Goal: Transaction & Acquisition: Purchase product/service

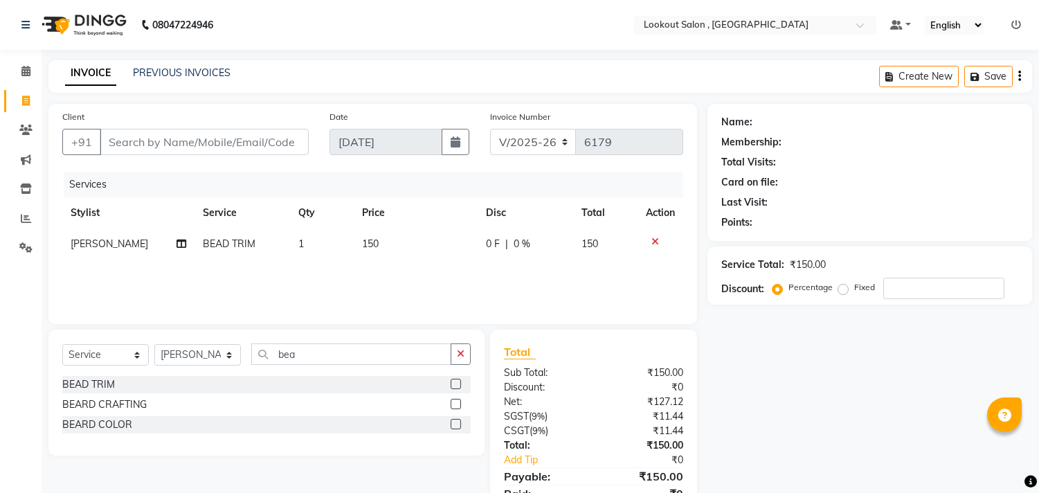
select select "151"
select select "service"
select select "86072"
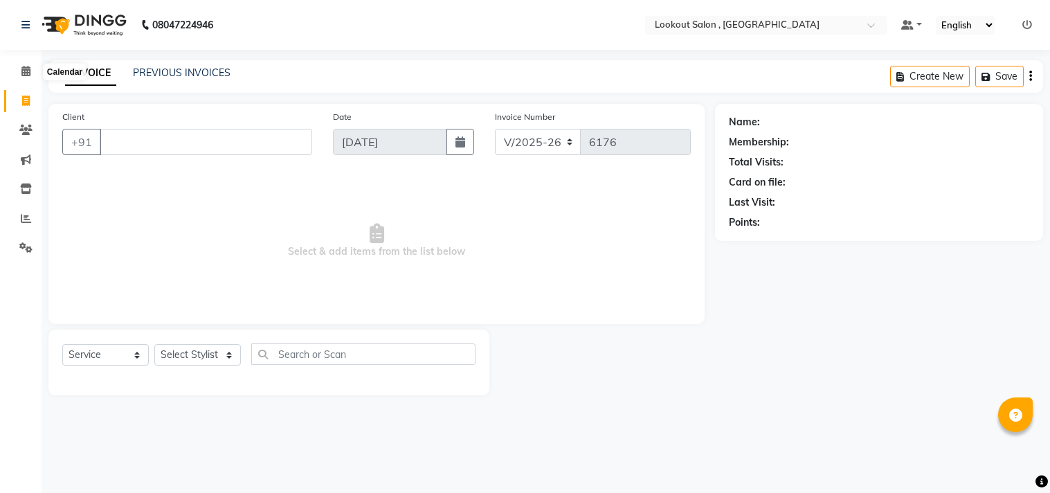
select select "151"
select select "service"
click at [22, 67] on icon at bounding box center [25, 71] width 9 height 10
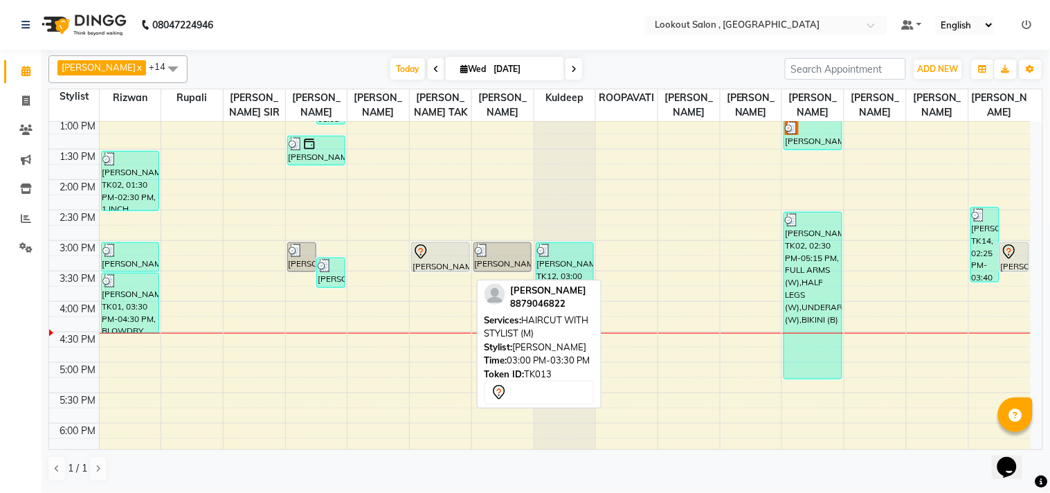
scroll to position [384, 0]
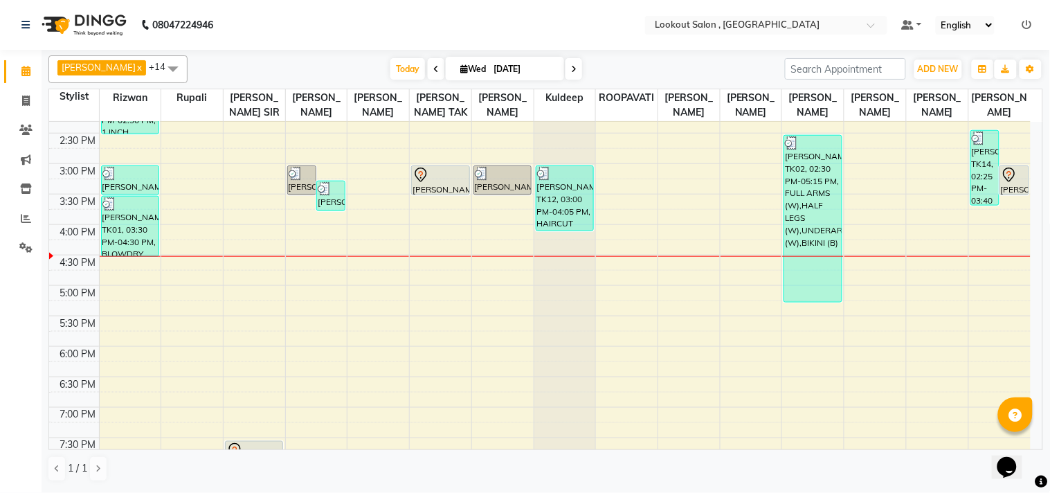
click at [998, 310] on div "8:00 AM 8:30 AM 9:00 AM 9:30 AM 10:00 AM 10:30 AM 11:00 AM 11:30 AM 12:00 PM 12…" at bounding box center [539, 194] width 981 height 913
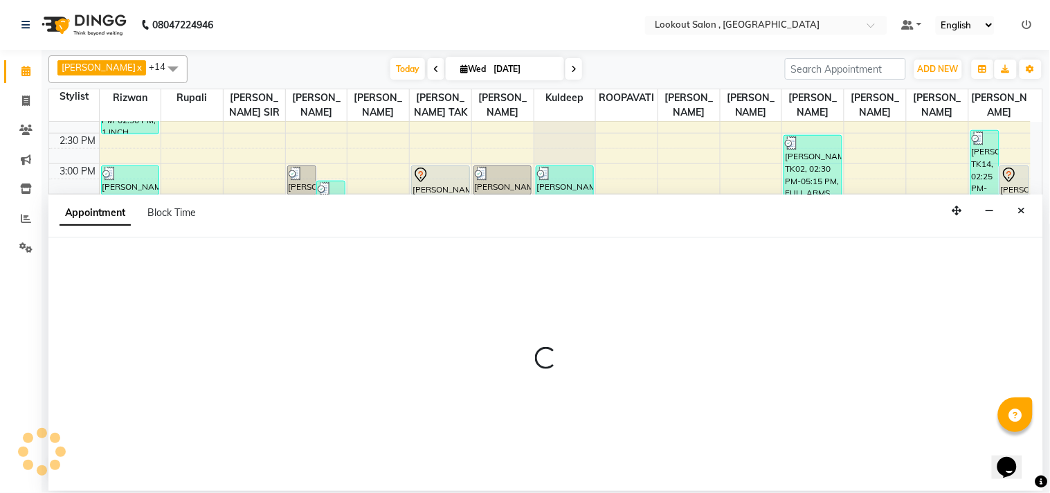
select select "88368"
select select "1020"
select select "tentative"
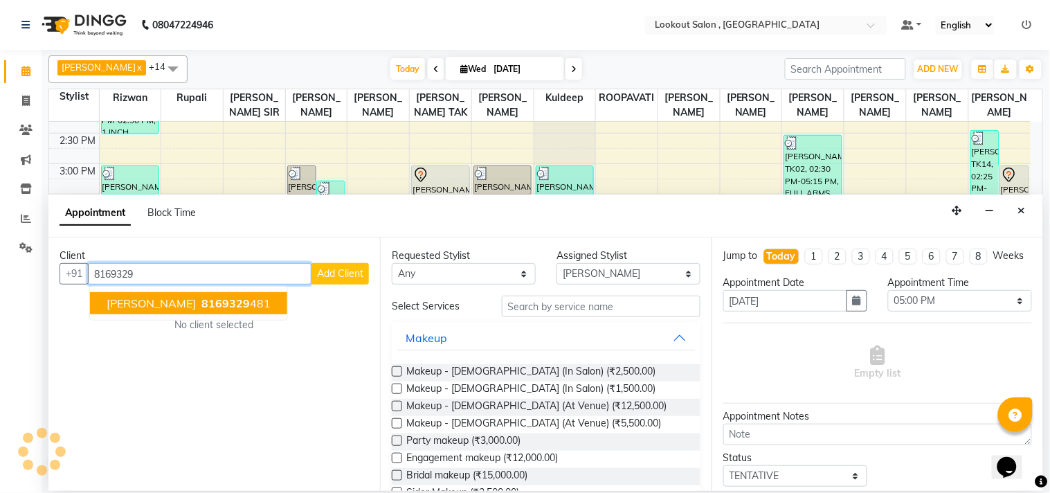
click at [107, 298] on span "HARDIK PATEL" at bounding box center [151, 303] width 89 height 14
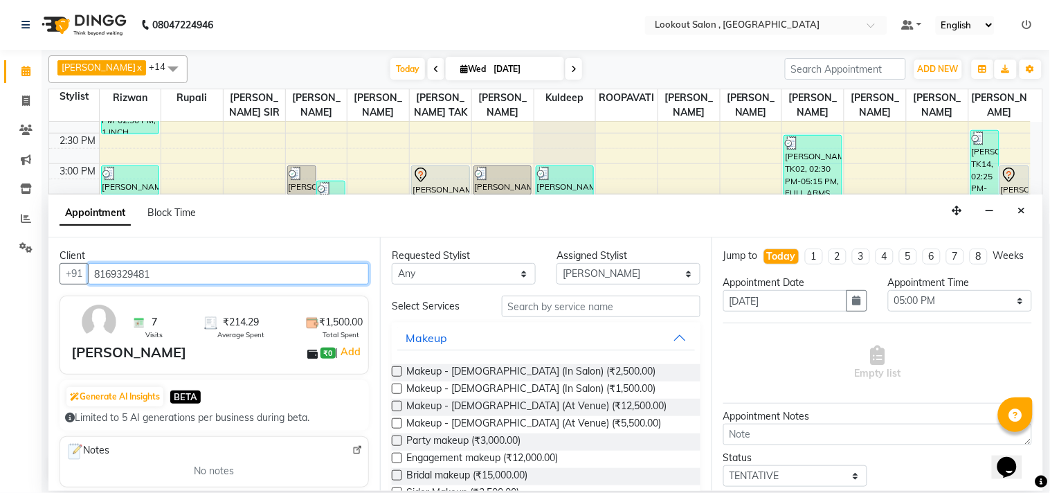
type input "8169329481"
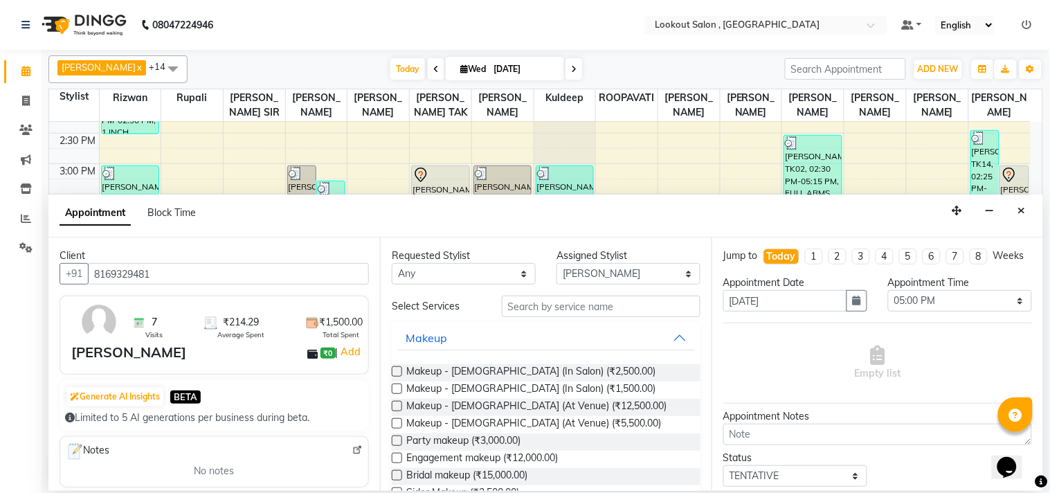
click at [672, 322] on div "Makeup" at bounding box center [546, 337] width 309 height 30
click at [670, 311] on input "text" at bounding box center [601, 305] width 199 height 21
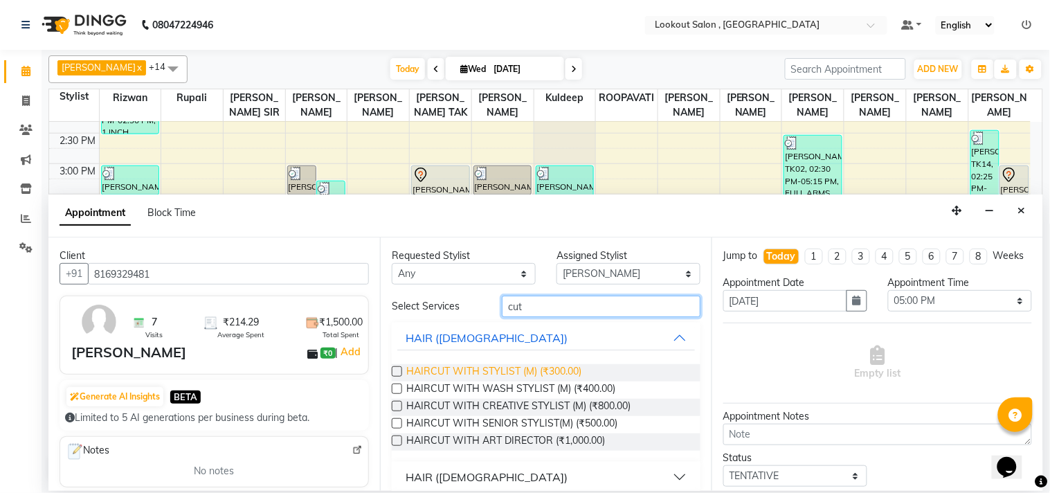
type input "cut"
click at [552, 376] on span "HAIRCUT WITH STYLIST (M) (₹300.00)" at bounding box center [493, 372] width 175 height 17
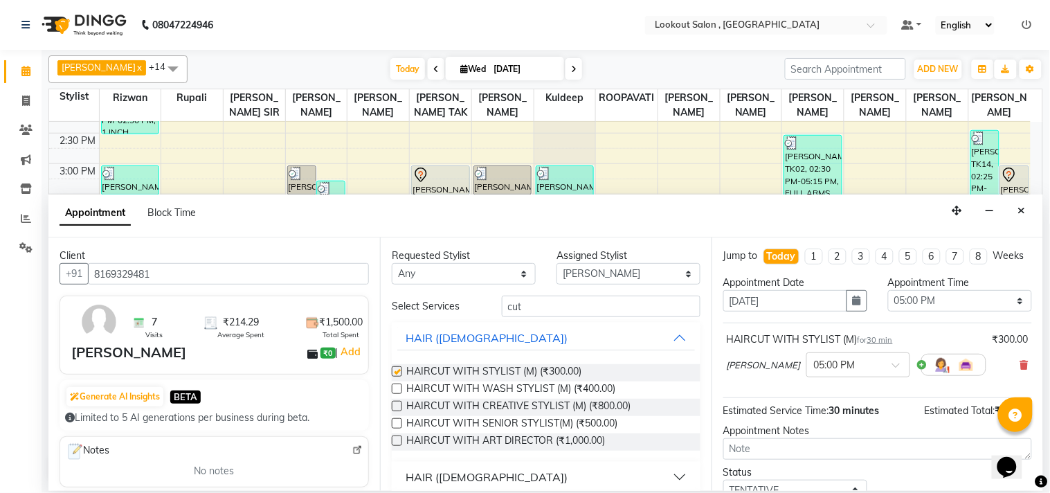
checkbox input "false"
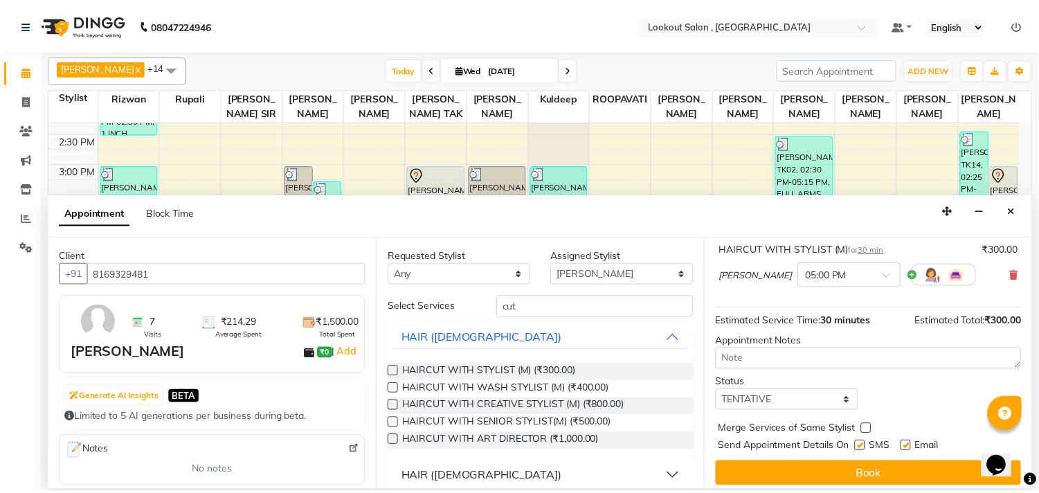
scroll to position [111, 0]
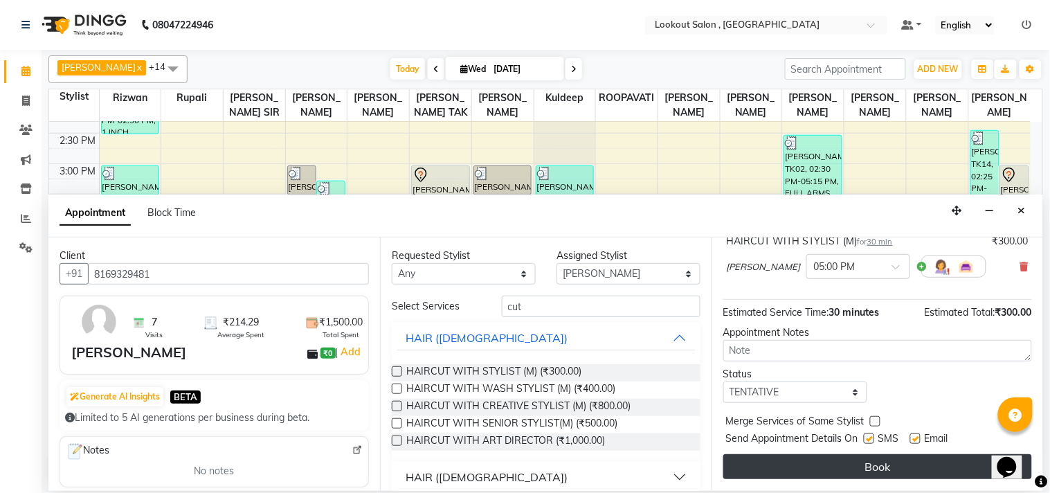
click at [891, 466] on button "Book" at bounding box center [877, 466] width 309 height 25
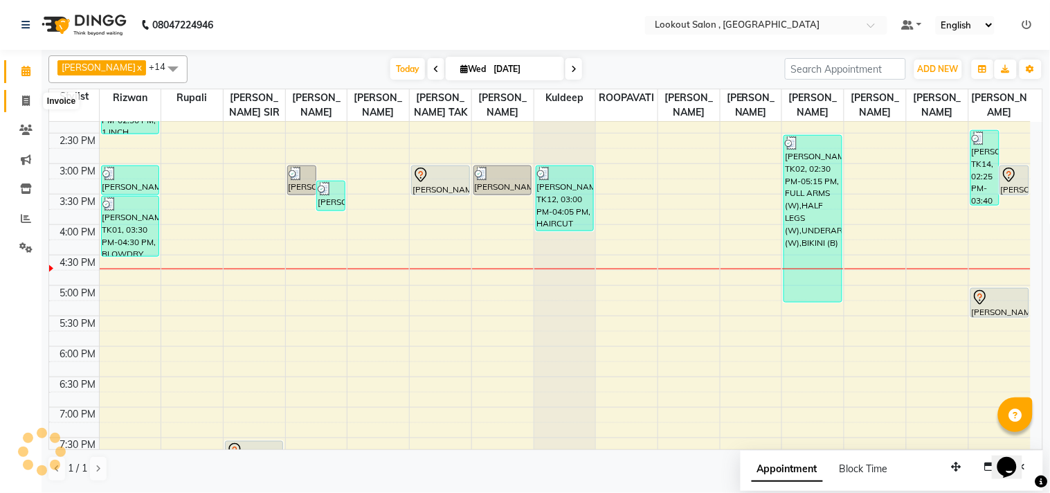
click at [24, 102] on icon at bounding box center [26, 100] width 8 height 10
select select "service"
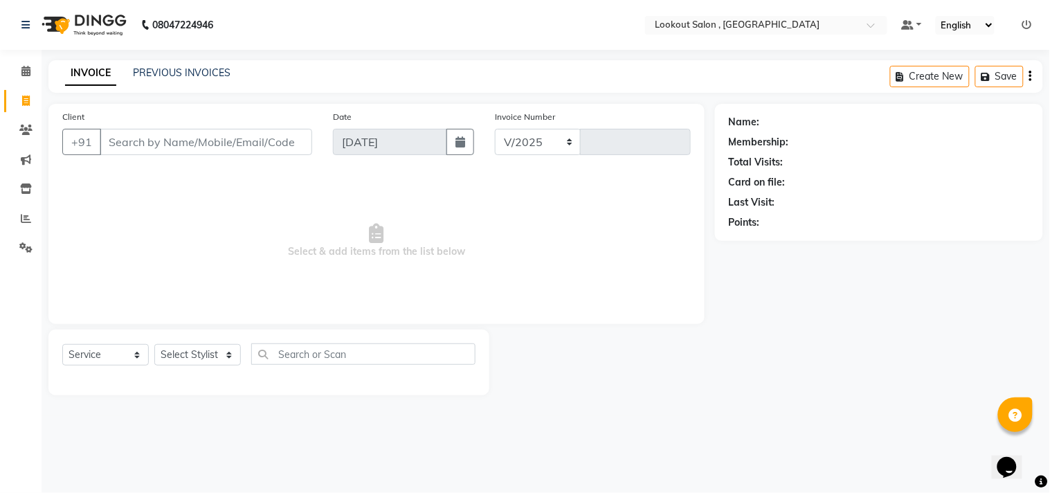
select select "151"
type input "6180"
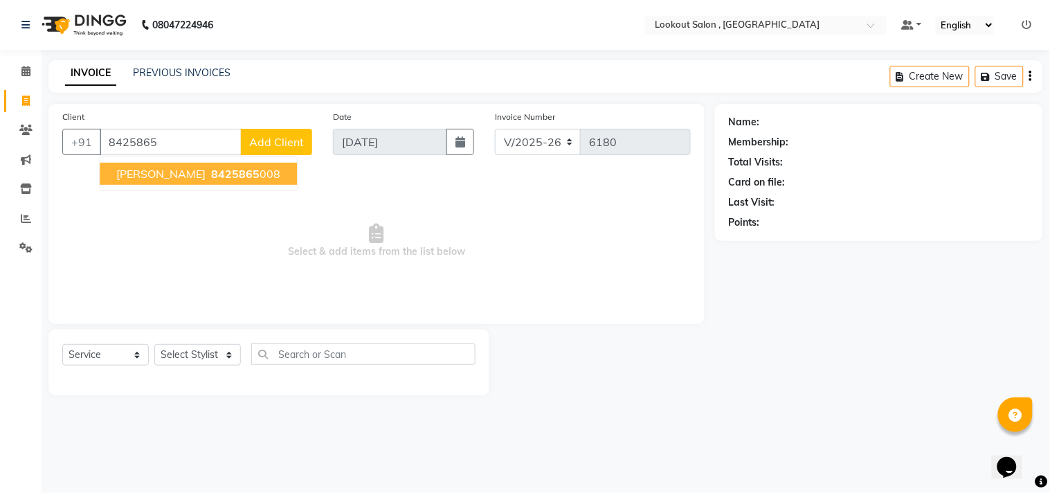
click at [130, 172] on span "YATHAR OZA" at bounding box center [160, 174] width 89 height 14
type input "8425865008"
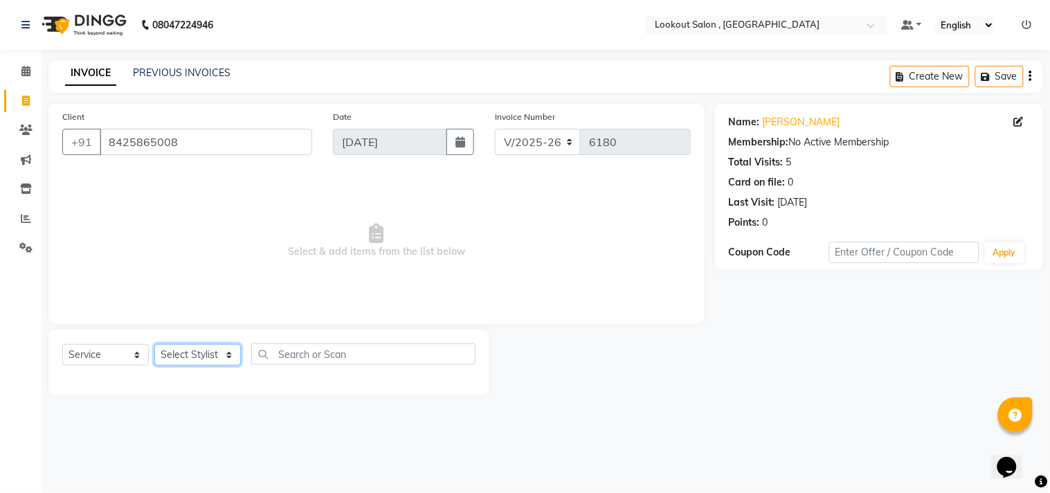
click at [192, 353] on select "Select Stylist Alizah Bangi ARMAN KASSAR jishan shekh KRISHNA SHAH kuldeep NAND…" at bounding box center [197, 354] width 87 height 21
select select "88368"
click at [154, 345] on select "Select Stylist Alizah Bangi ARMAN KASSAR jishan shekh KRISHNA SHAH kuldeep NAND…" at bounding box center [197, 354] width 87 height 21
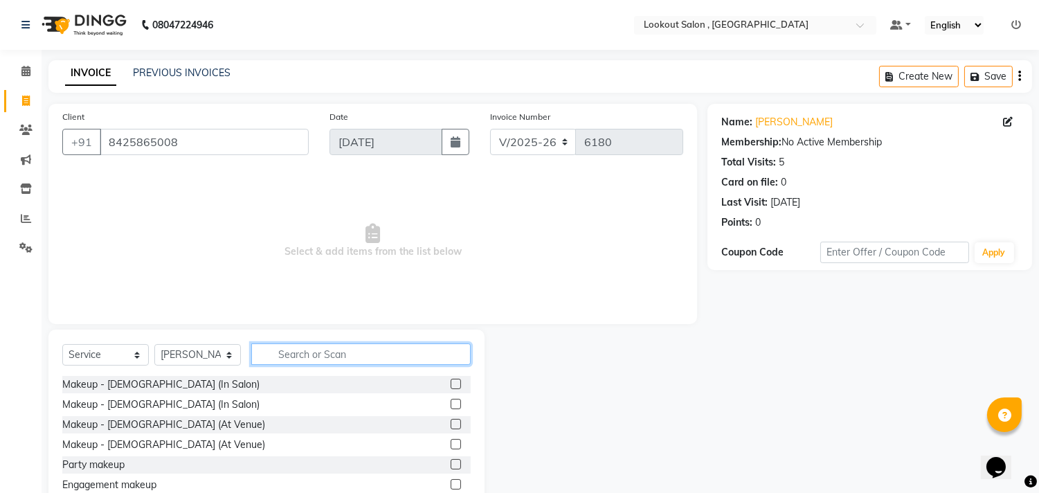
click at [268, 343] on input "text" at bounding box center [360, 353] width 219 height 21
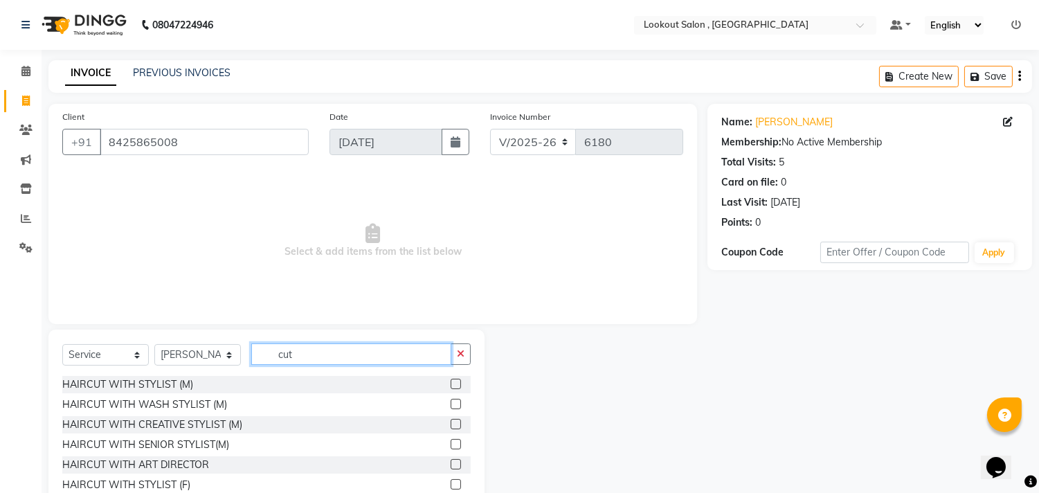
type input "cut"
click at [450, 386] on label at bounding box center [455, 384] width 10 height 10
click at [450, 386] on input "checkbox" at bounding box center [454, 384] width 9 height 9
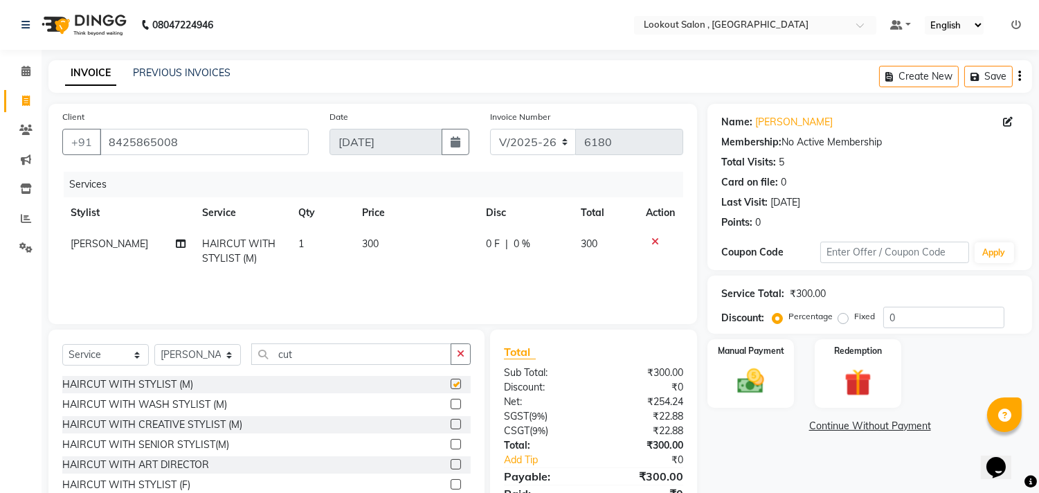
checkbox input "false"
click at [731, 381] on img at bounding box center [751, 381] width 46 height 33
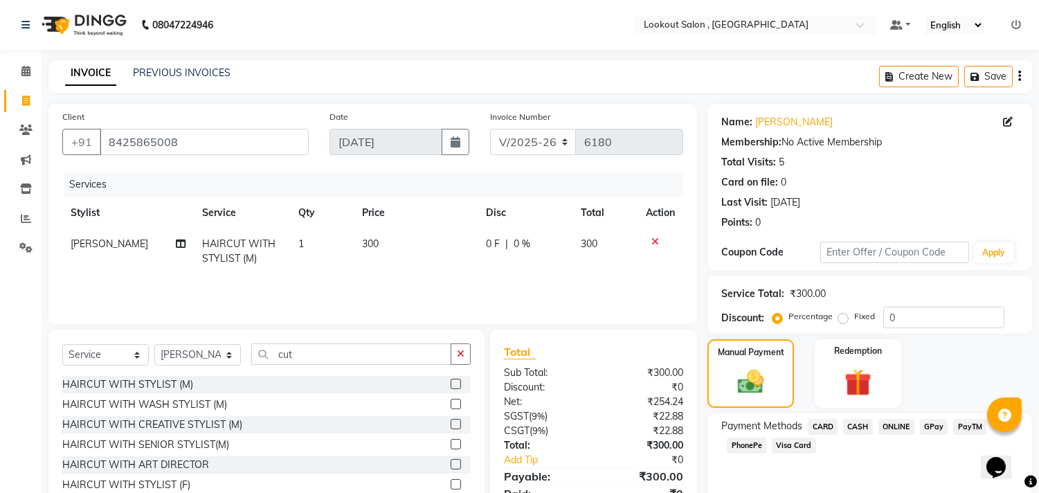
scroll to position [61, 0]
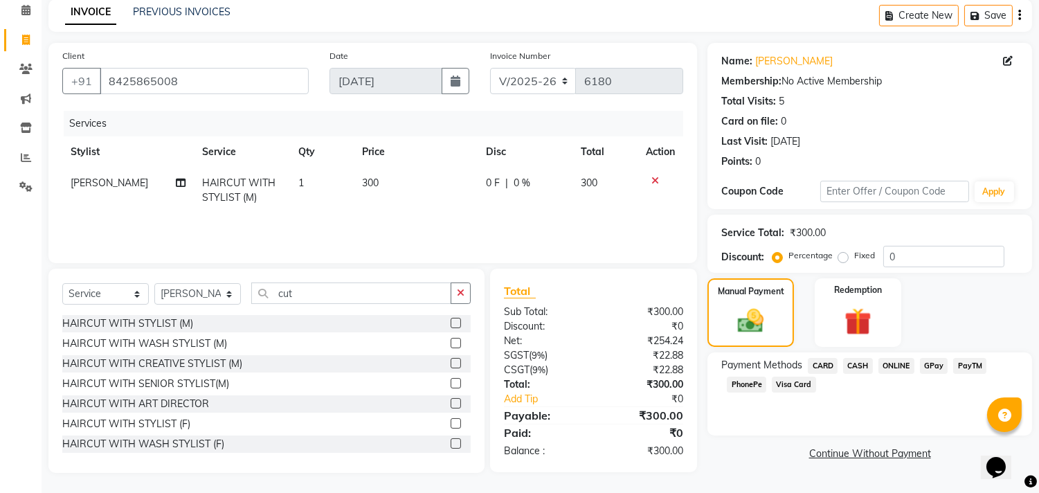
click at [761, 385] on span "PhonePe" at bounding box center [746, 384] width 39 height 16
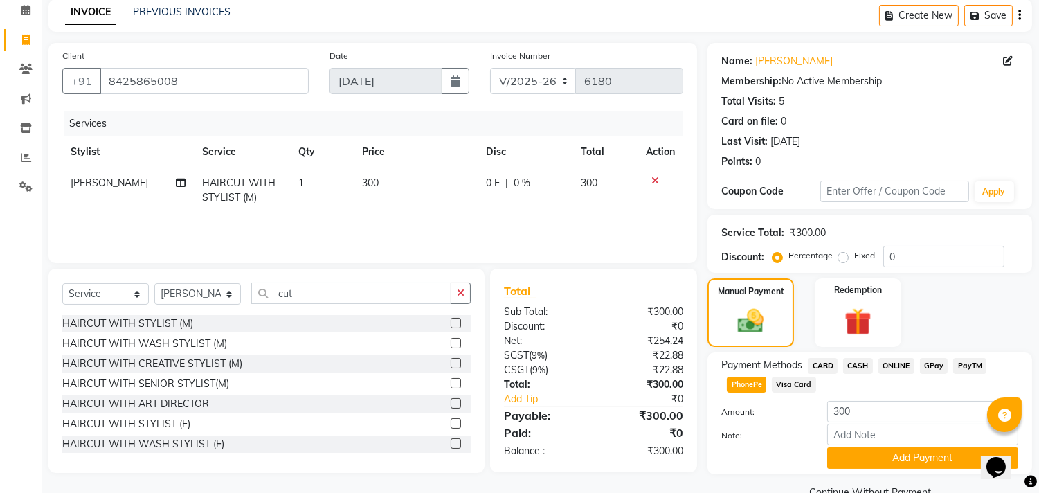
click at [865, 473] on div "Name: Yathar Oza Membership: No Active Membership Total Visits: 5 Card on file:…" at bounding box center [874, 272] width 335 height 459
click at [864, 464] on button "Add Payment" at bounding box center [922, 457] width 191 height 21
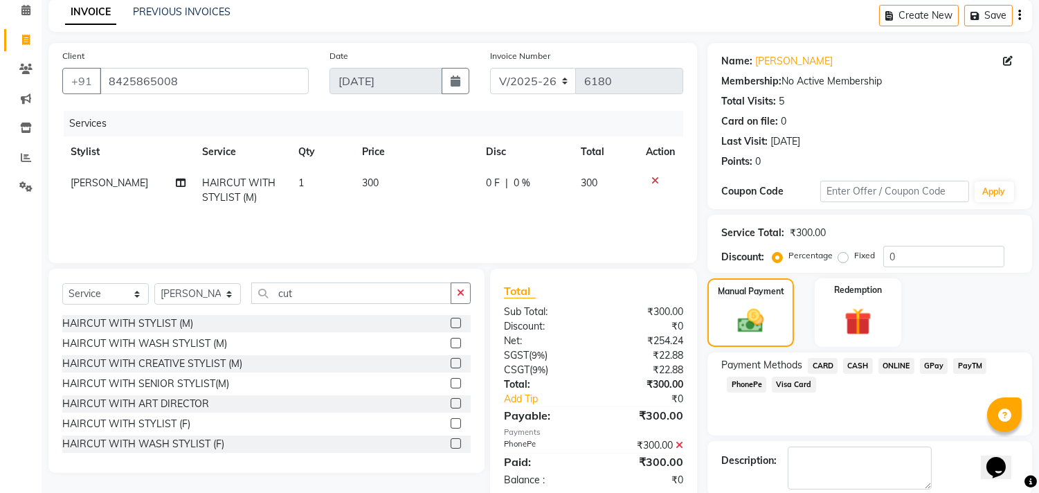
scroll to position [129, 0]
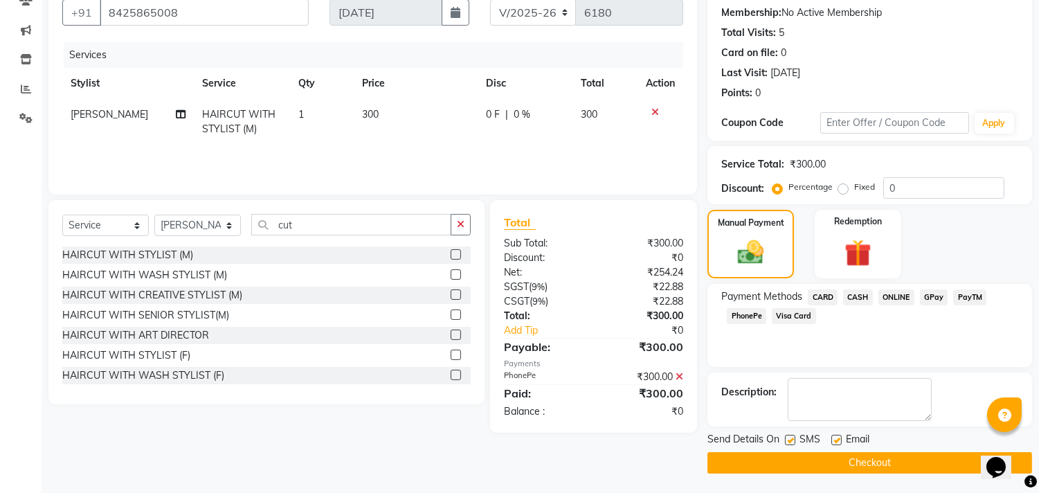
click at [861, 468] on button "Checkout" at bounding box center [869, 462] width 325 height 21
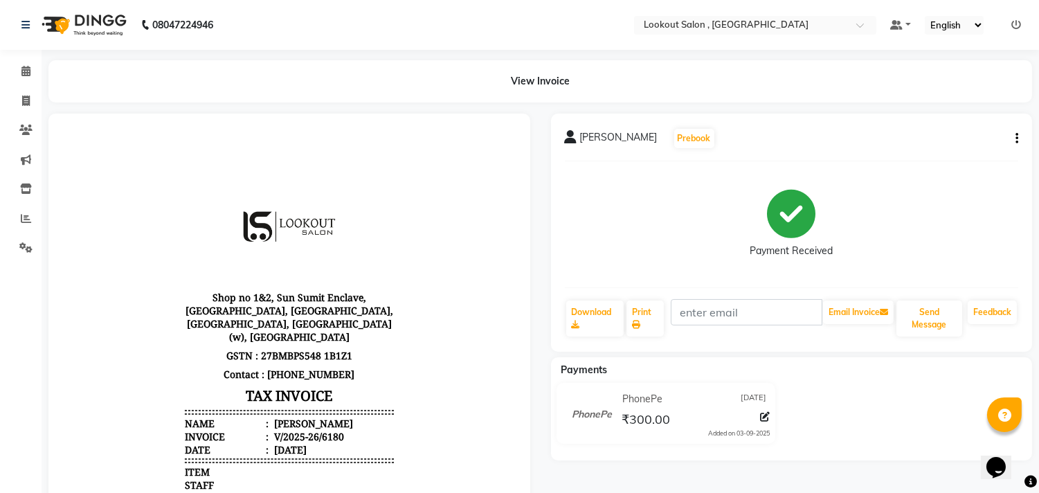
click at [17, 88] on li "Invoice" at bounding box center [21, 102] width 42 height 30
click at [28, 100] on icon at bounding box center [26, 100] width 8 height 10
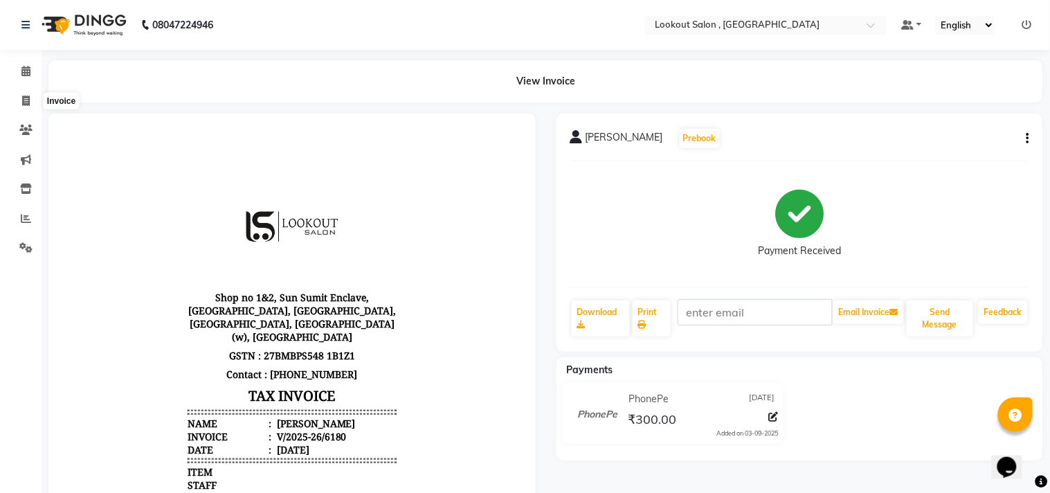
select select "service"
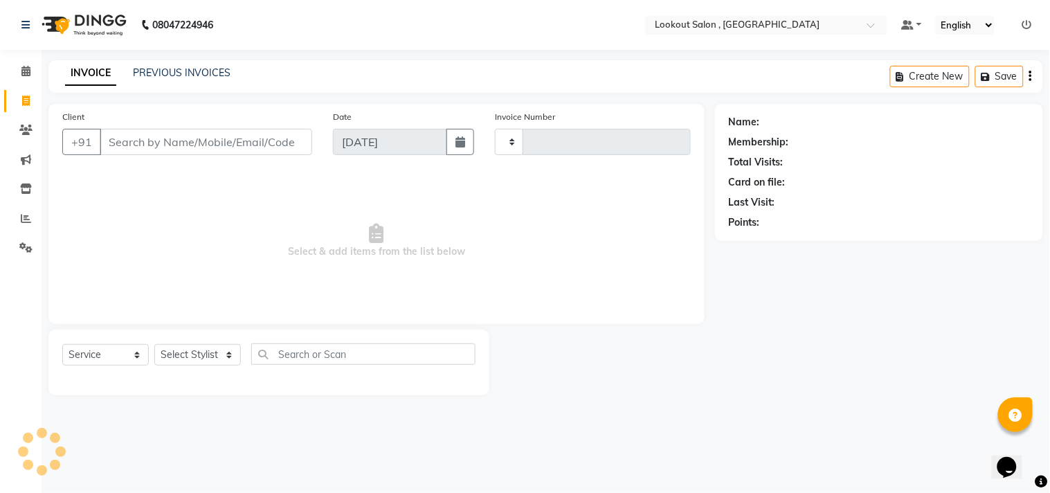
type input "6181"
select select "151"
click at [155, 137] on input "Client" at bounding box center [206, 142] width 212 height 26
click at [155, 150] on input "Client" at bounding box center [206, 142] width 212 height 26
click at [180, 356] on select "Select Stylist Alizah Bangi ARMAN KASSAR jishan shekh KRISHNA SHAH kuldeep NAND…" at bounding box center [197, 354] width 87 height 21
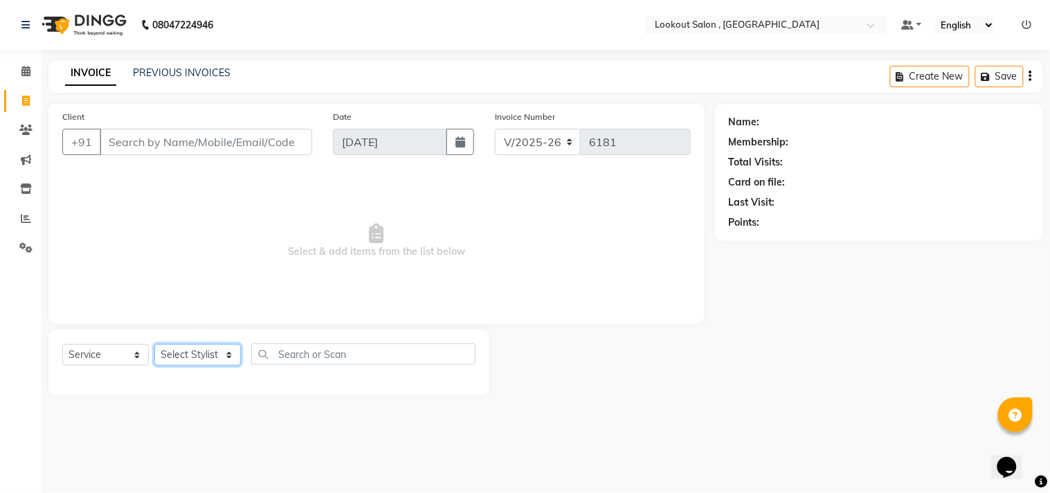
select select "88368"
click at [448, 237] on span "Select & add items from the list below" at bounding box center [376, 241] width 628 height 138
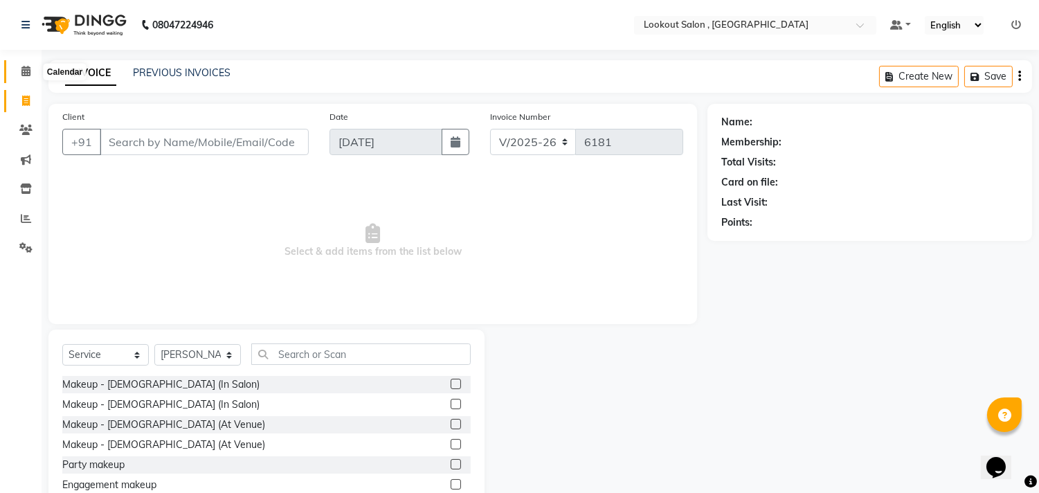
click at [26, 65] on span at bounding box center [26, 72] width 24 height 16
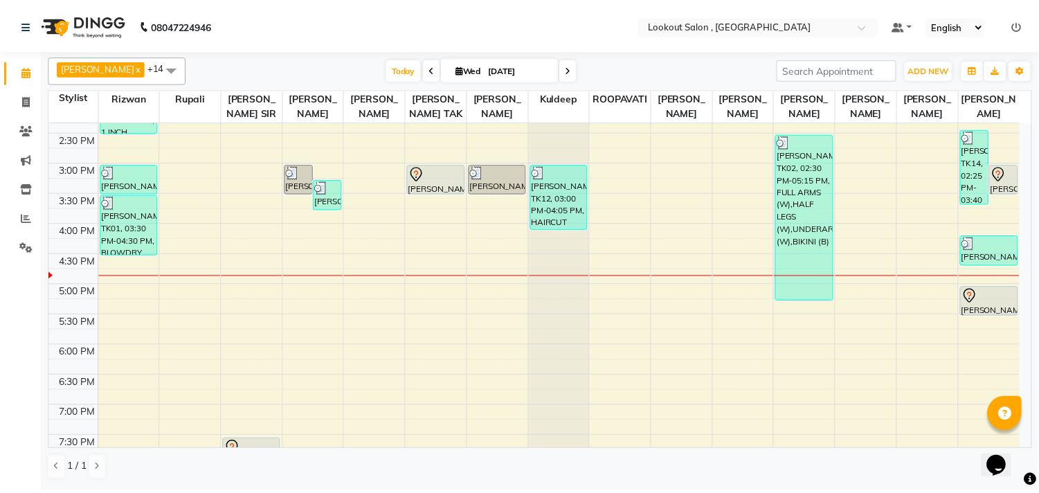
scroll to position [384, 0]
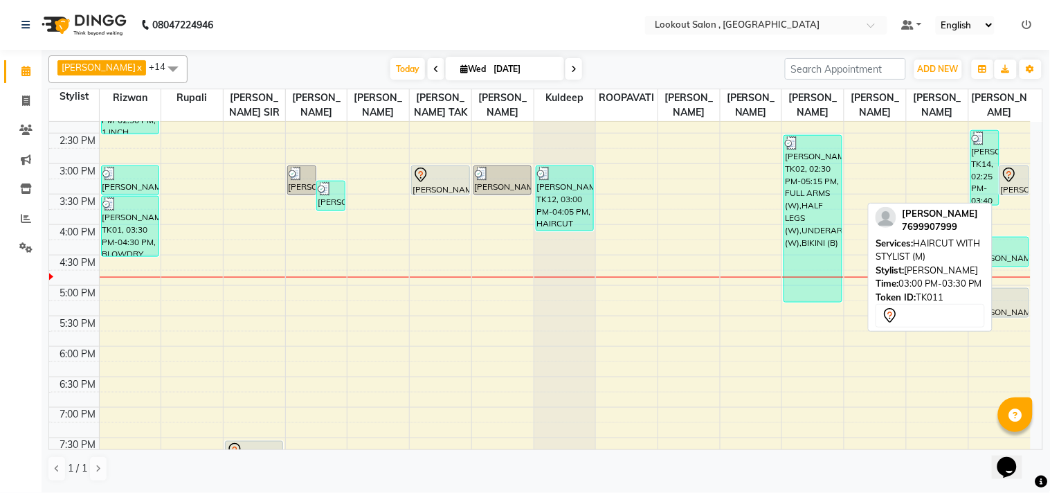
click at [1020, 194] on div "MAULIK SHAH, TK11, 03:00 PM-03:30 PM, HAIRCUT WITH STYLIST (M)" at bounding box center [1014, 180] width 28 height 28
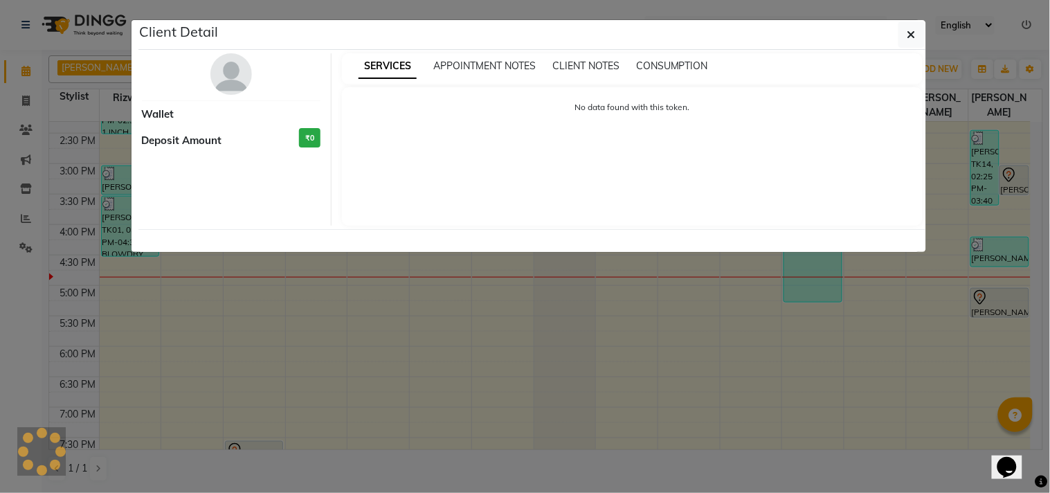
select select "7"
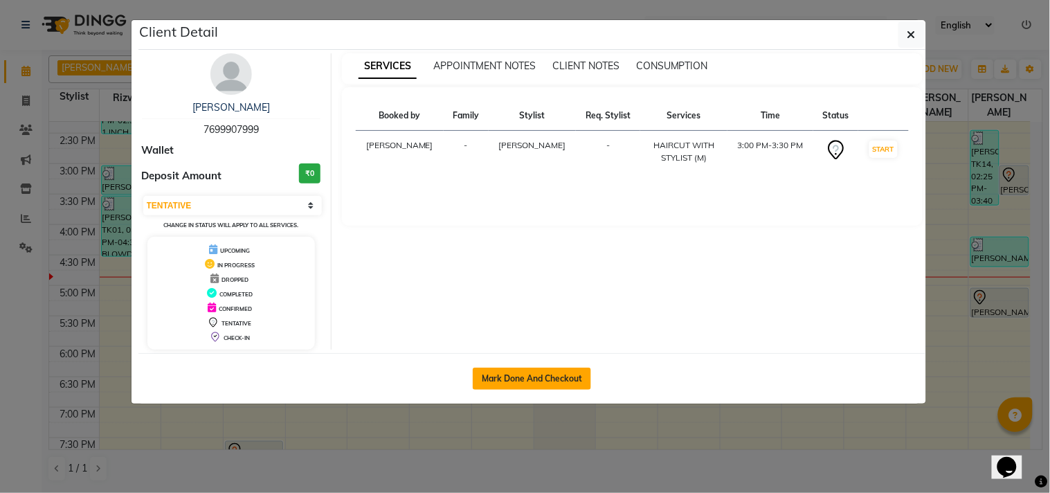
click at [550, 383] on button "Mark Done And Checkout" at bounding box center [532, 378] width 118 height 22
select select "service"
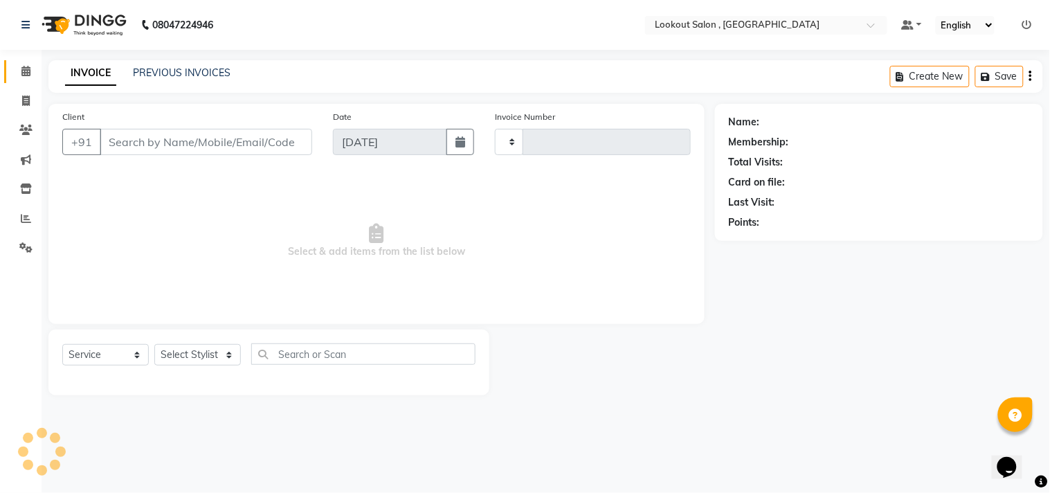
type input "6181"
select select "151"
type input "7699907999"
select select "88368"
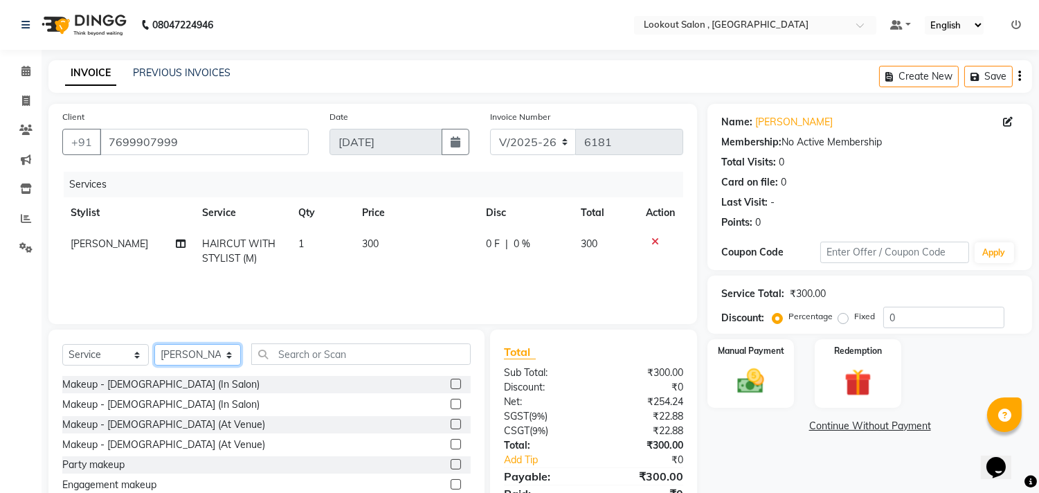
click at [203, 356] on select "Select Stylist Alizah Bangi ARMAN KASSAR jishan shekh KRISHNA SHAH kuldeep NAND…" at bounding box center [197, 354] width 87 height 21
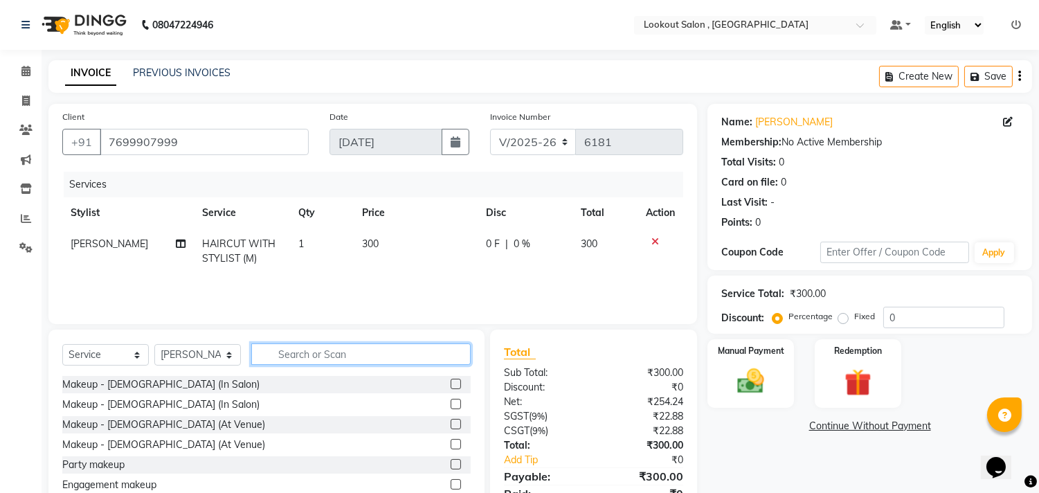
click at [293, 349] on input "text" at bounding box center [360, 353] width 219 height 21
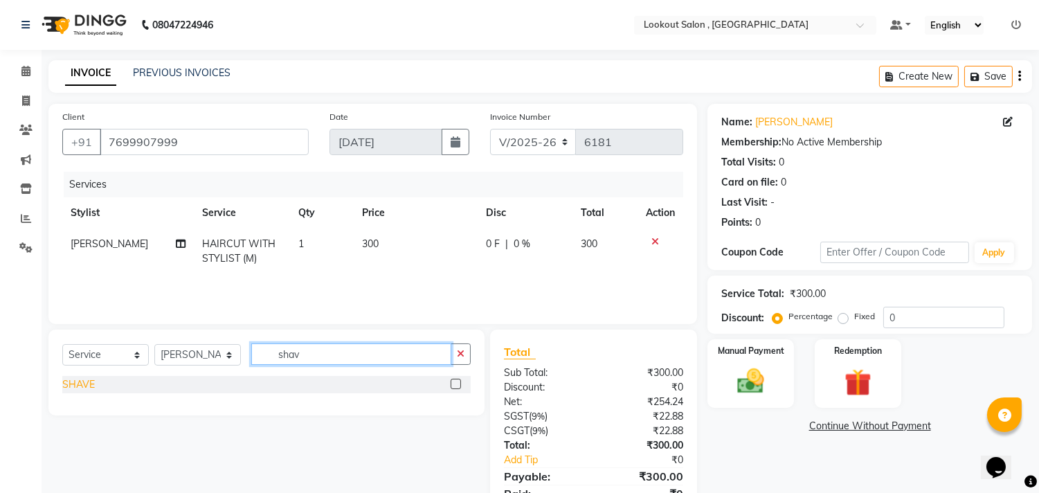
type input "shav"
click at [83, 389] on div "SHAVE" at bounding box center [78, 384] width 33 height 15
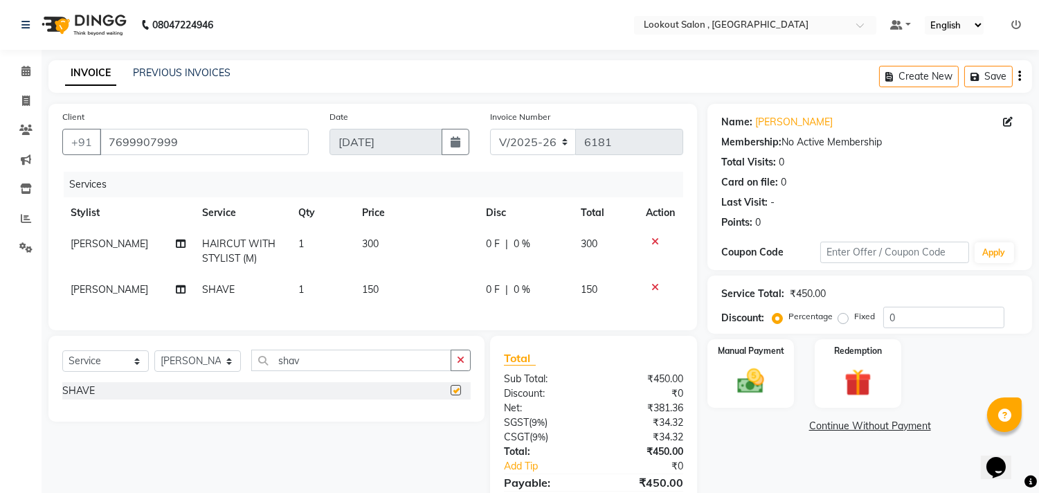
checkbox input "false"
click at [199, 370] on select "Select Stylist Alizah Bangi ARMAN KASSAR jishan shekh KRISHNA SHAH kuldeep NAND…" at bounding box center [197, 360] width 87 height 21
select select "4400"
click at [154, 362] on select "Select Stylist Alizah Bangi ARMAN KASSAR jishan shekh KRISHNA SHAH kuldeep NAND…" at bounding box center [197, 360] width 87 height 21
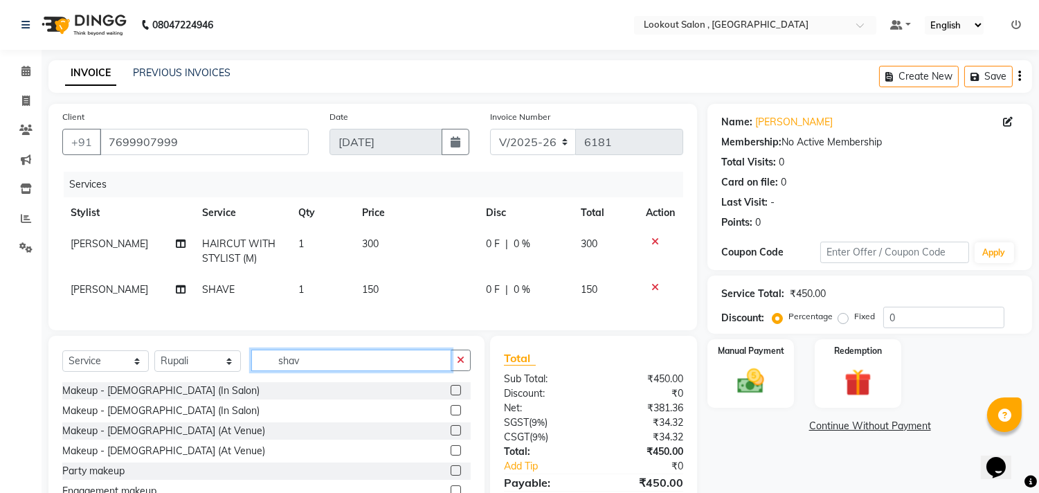
click at [278, 371] on input "shav" at bounding box center [351, 359] width 200 height 21
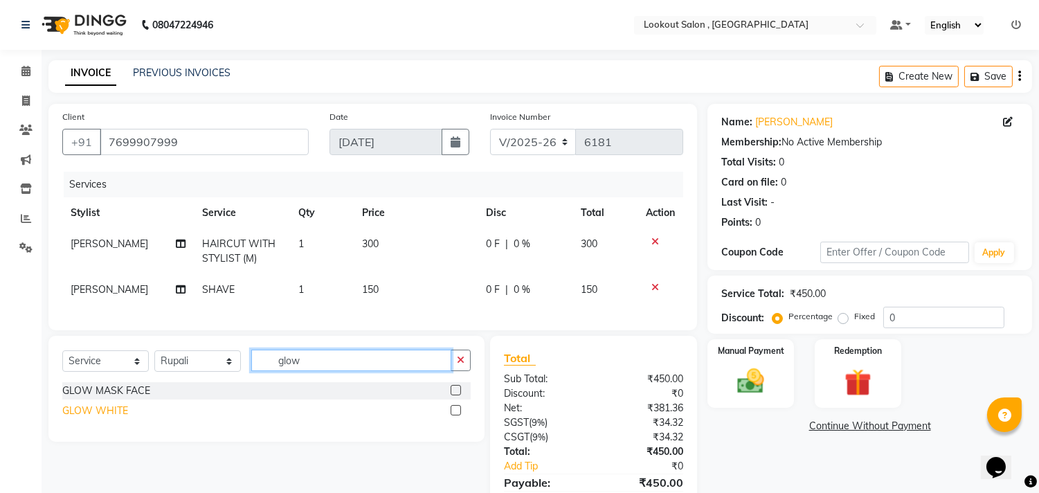
type input "glow"
click at [87, 418] on div "GLOW WHITE" at bounding box center [95, 410] width 66 height 15
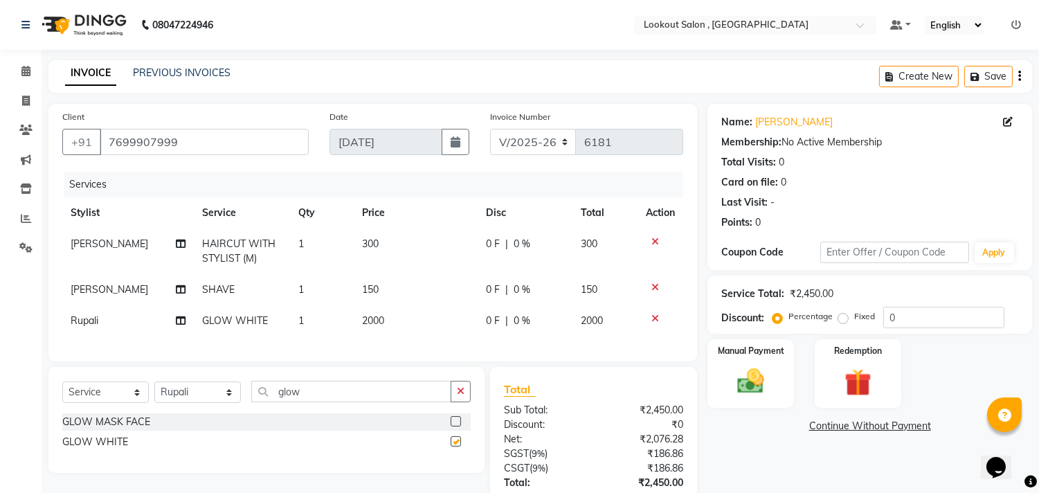
checkbox input "false"
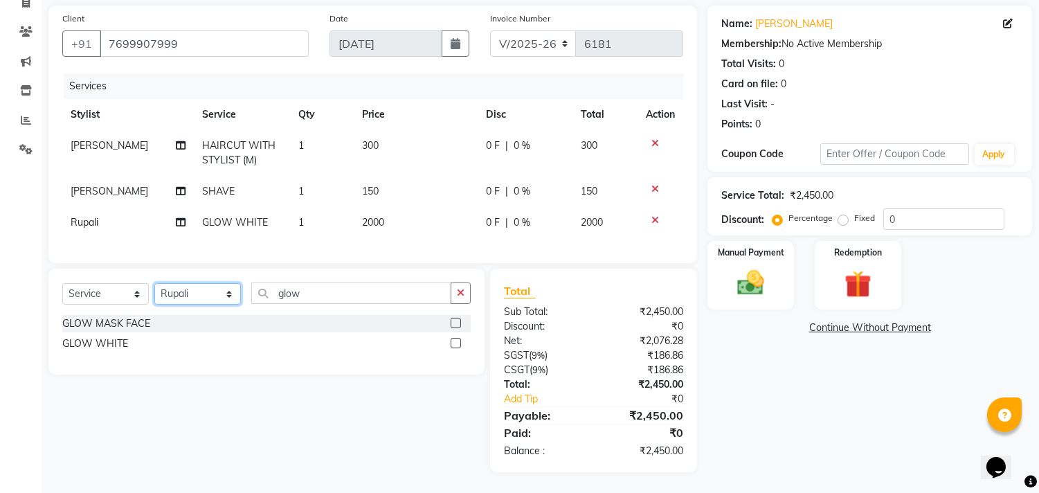
click at [189, 291] on select "Select Stylist Alizah Bangi ARMAN KASSAR jishan shekh KRISHNA SHAH kuldeep NAND…" at bounding box center [197, 293] width 87 height 21
select select "88368"
click at [154, 283] on select "Select Stylist Alizah Bangi ARMAN KASSAR jishan shekh KRISHNA SHAH kuldeep NAND…" at bounding box center [197, 293] width 87 height 21
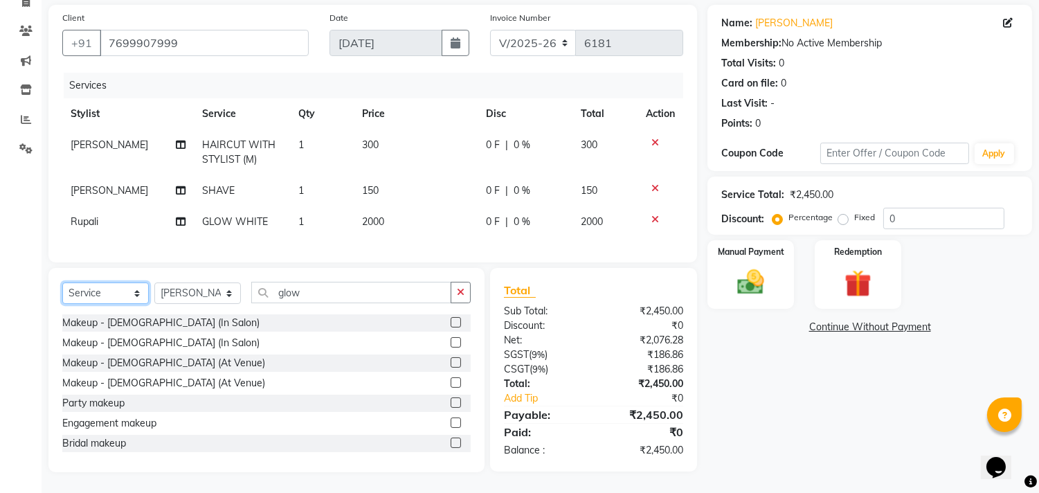
click at [113, 294] on select "Select Service Product Membership Package Voucher Prepaid Gift Card" at bounding box center [105, 292] width 87 height 21
click at [62, 283] on select "Select Service Product Membership Package Voucher Prepaid Gift Card" at bounding box center [105, 292] width 87 height 21
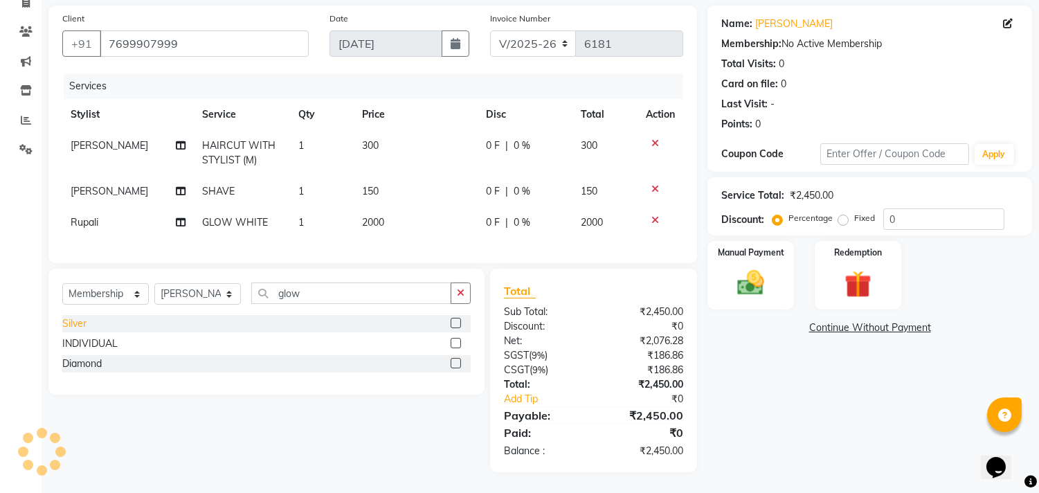
click at [74, 329] on div "Silver" at bounding box center [74, 323] width 24 height 15
select select "select"
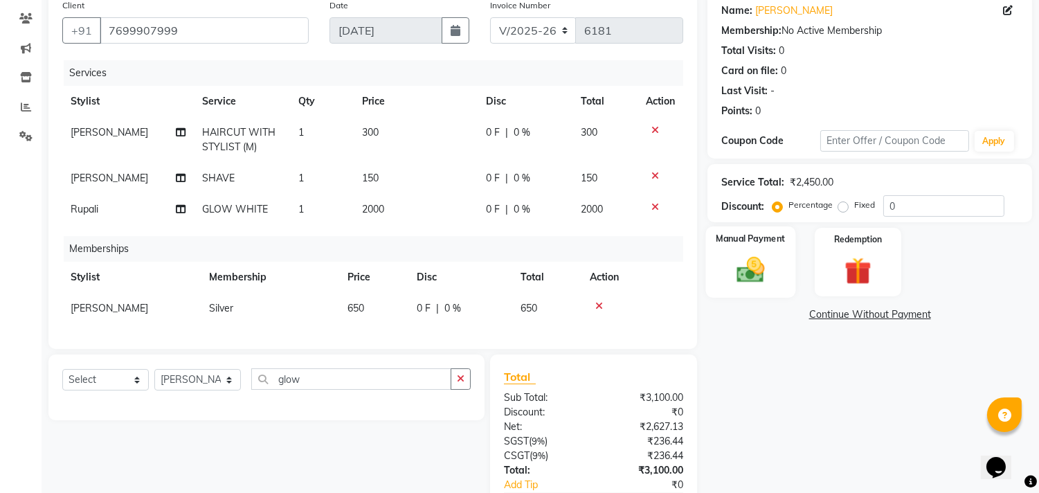
scroll to position [208, 0]
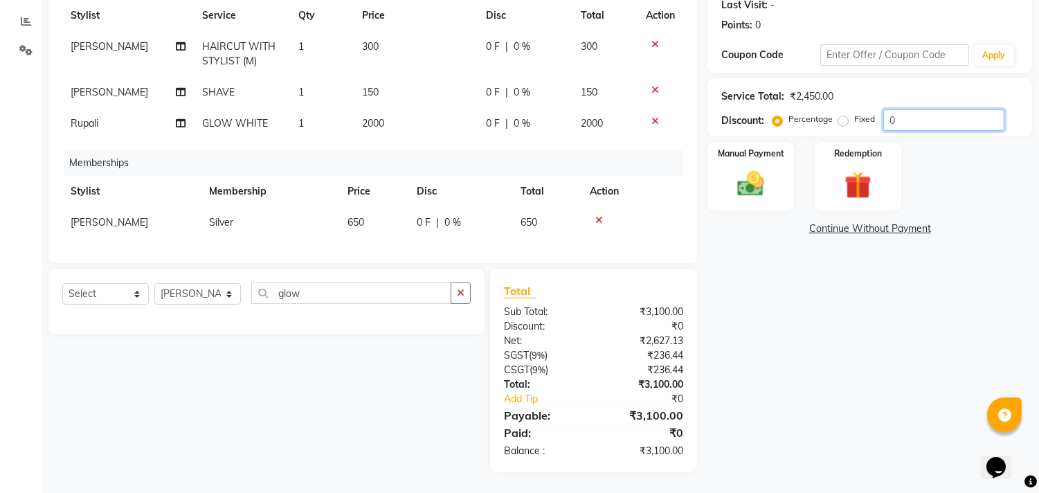
click at [889, 111] on input "0" at bounding box center [943, 119] width 121 height 21
type input "20"
click at [775, 156] on div "Manual Payment" at bounding box center [751, 175] width 90 height 71
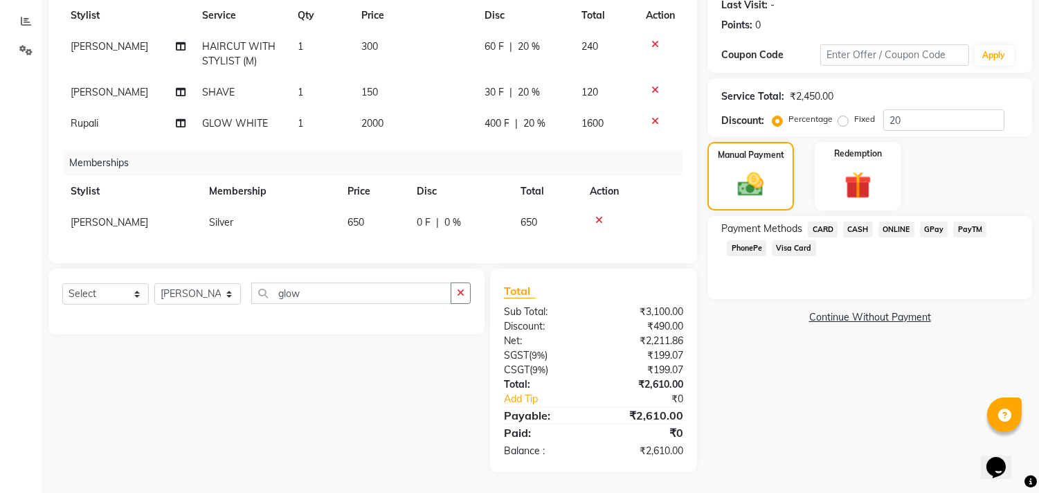
scroll to position [54, 0]
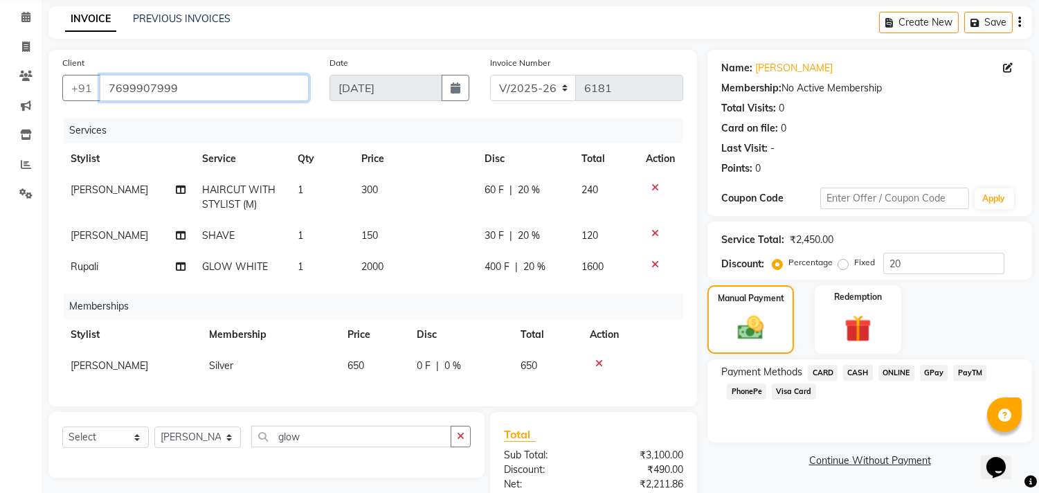
click at [191, 78] on input "7699907999" at bounding box center [204, 88] width 209 height 26
type input "7"
type input "0"
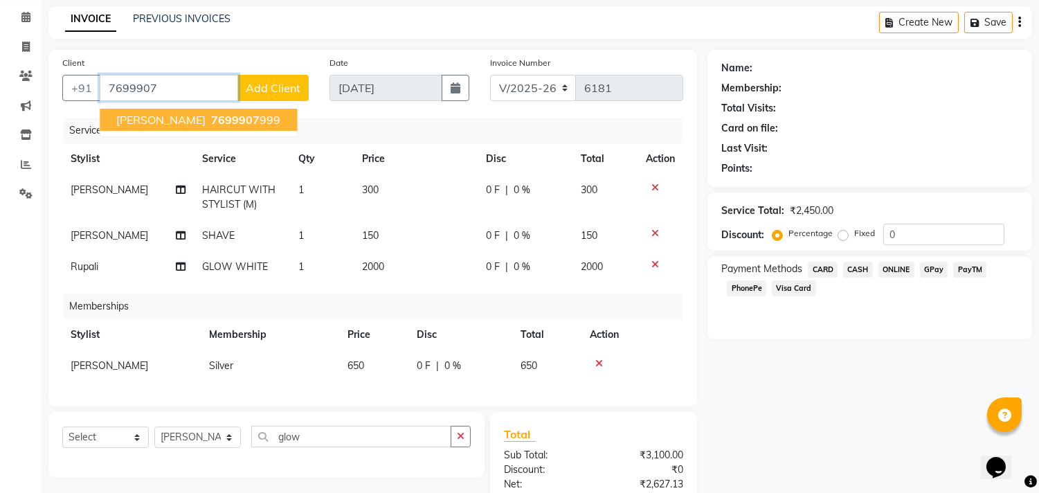
click at [212, 123] on span "7699907" at bounding box center [235, 120] width 48 height 14
type input "7699907999"
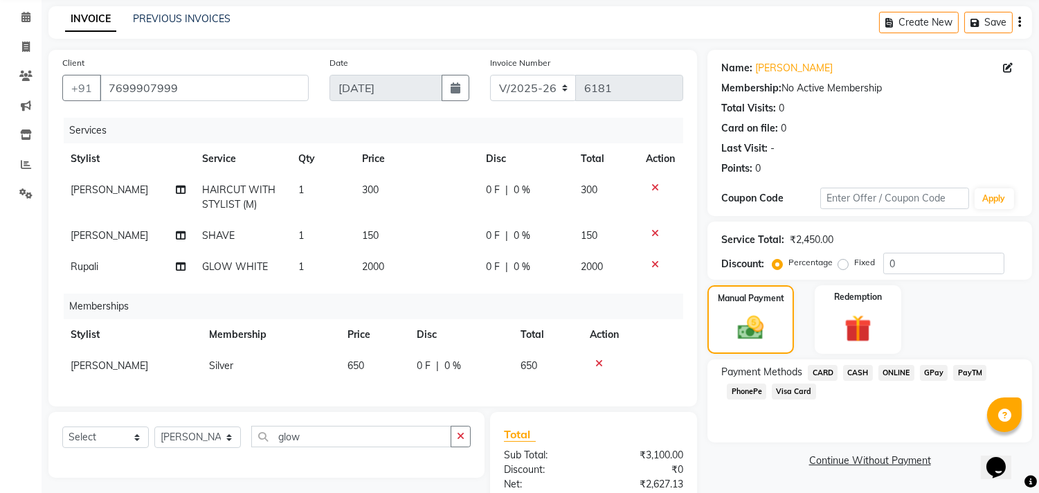
scroll to position [208, 0]
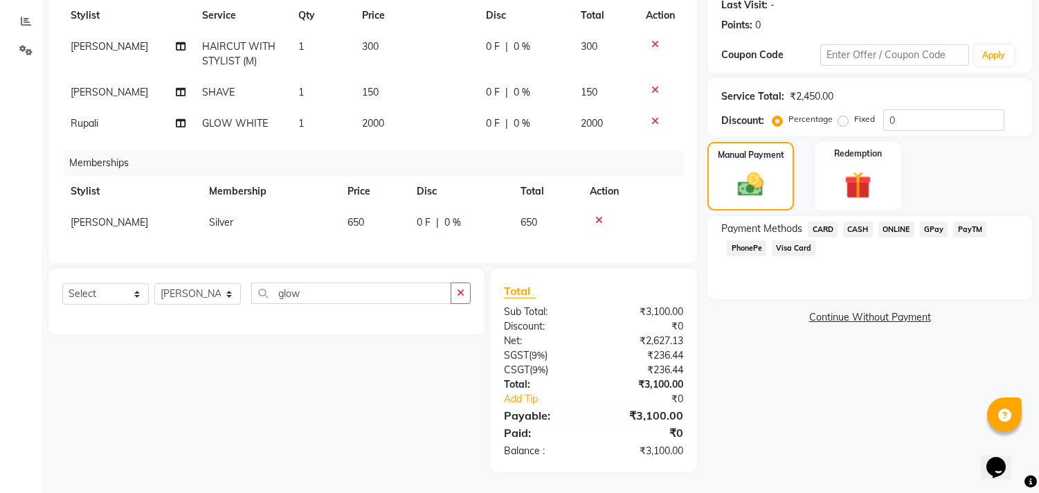
click at [886, 95] on div "Service Total: ₹2,450.00 Discount: Percentage Fixed 0" at bounding box center [869, 107] width 297 height 47
click at [883, 109] on input "0" at bounding box center [943, 119] width 121 height 21
type input "20"
click at [742, 240] on span "PhonePe" at bounding box center [746, 248] width 39 height 16
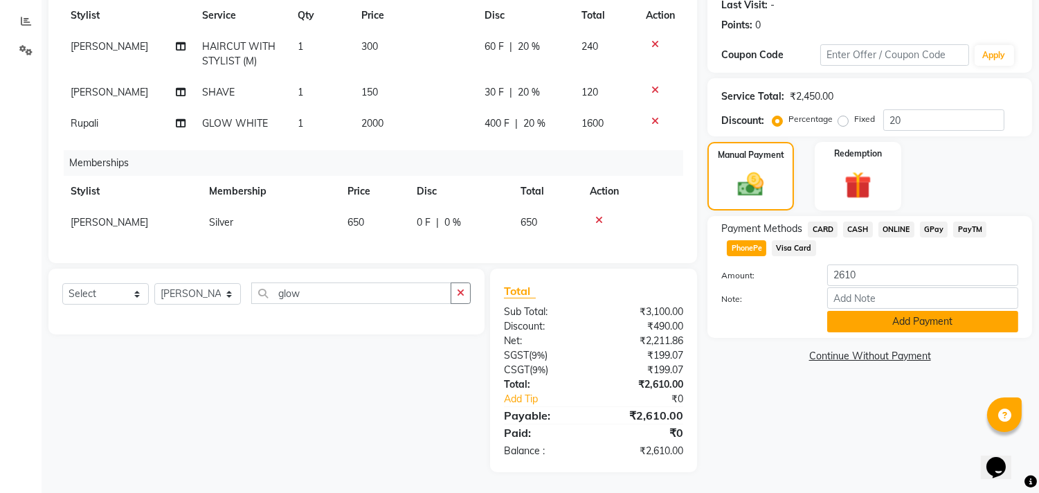
click at [860, 311] on button "Add Payment" at bounding box center [922, 321] width 191 height 21
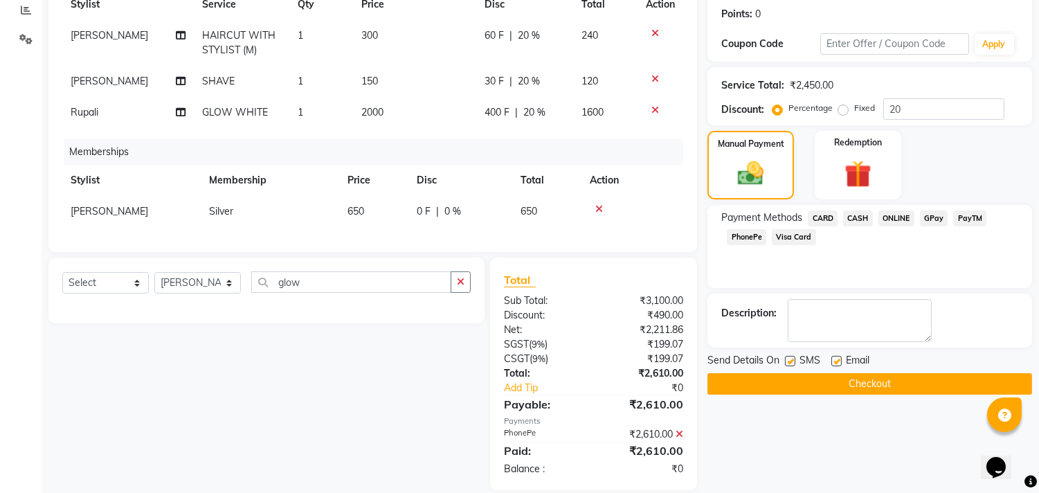
scroll to position [237, 0]
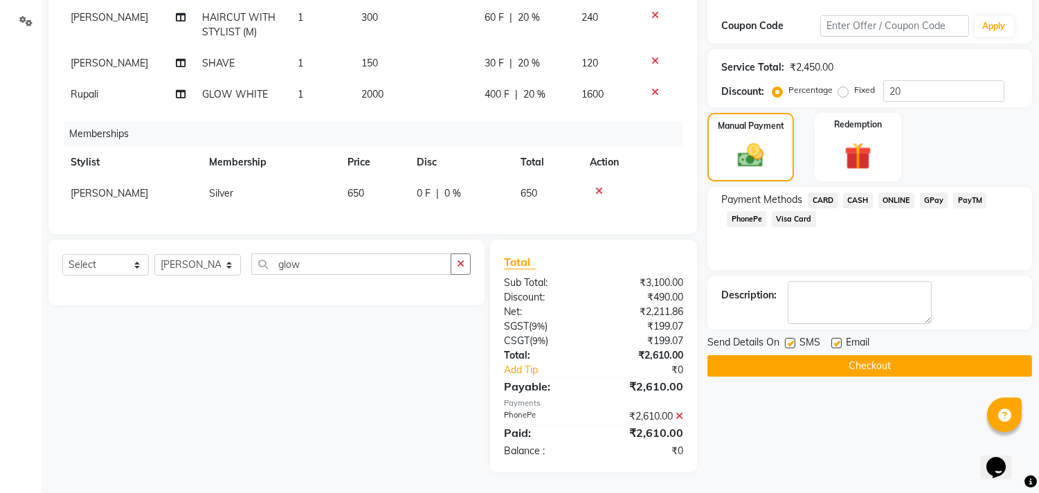
click at [872, 355] on button "Checkout" at bounding box center [869, 365] width 325 height 21
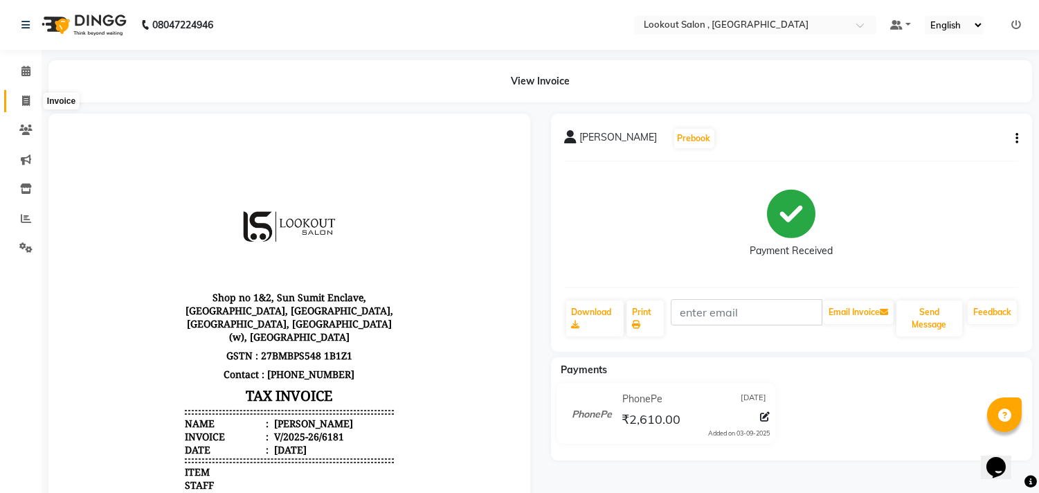
click at [22, 99] on icon at bounding box center [26, 100] width 8 height 10
select select "service"
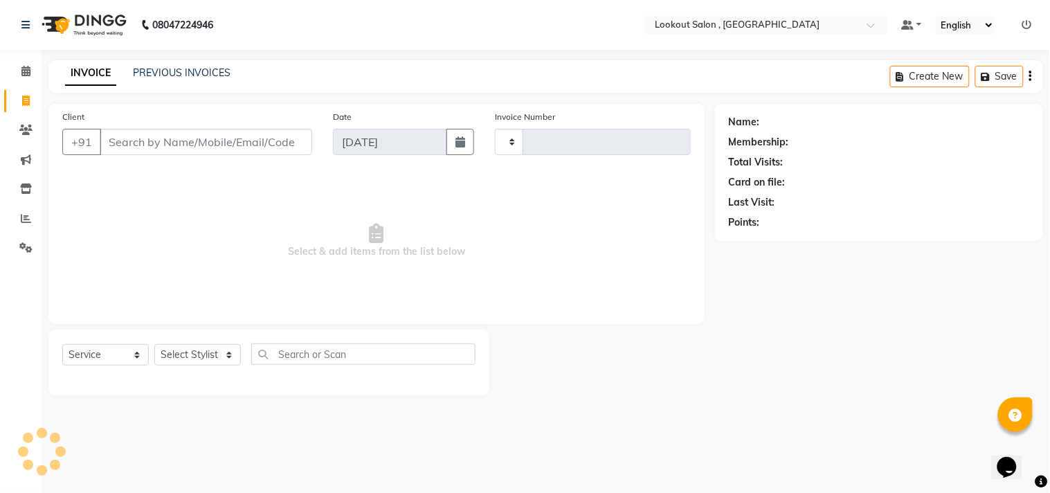
click at [169, 147] on input "Client" at bounding box center [206, 142] width 212 height 26
type input "6182"
select select "151"
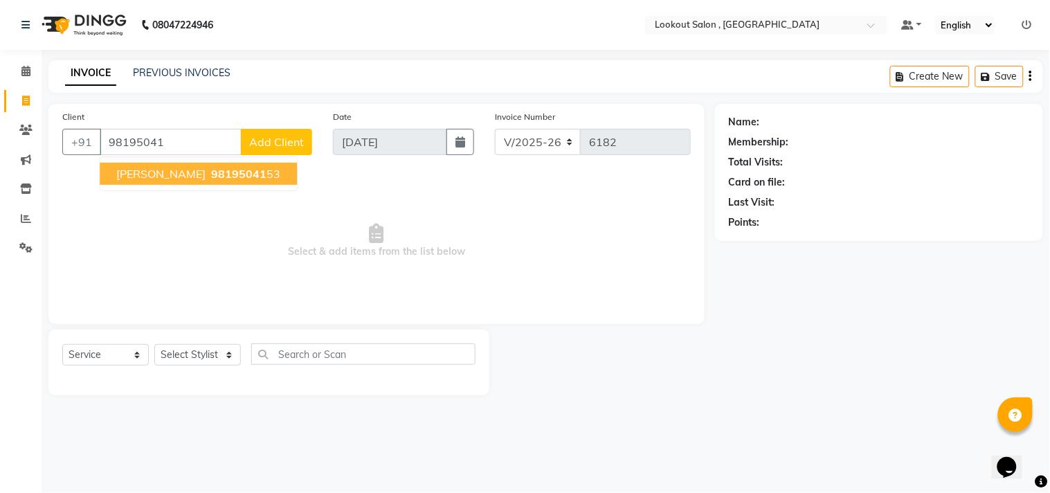
click at [195, 167] on span "DHWANI PAREKH" at bounding box center [160, 174] width 89 height 14
type input "9819504153"
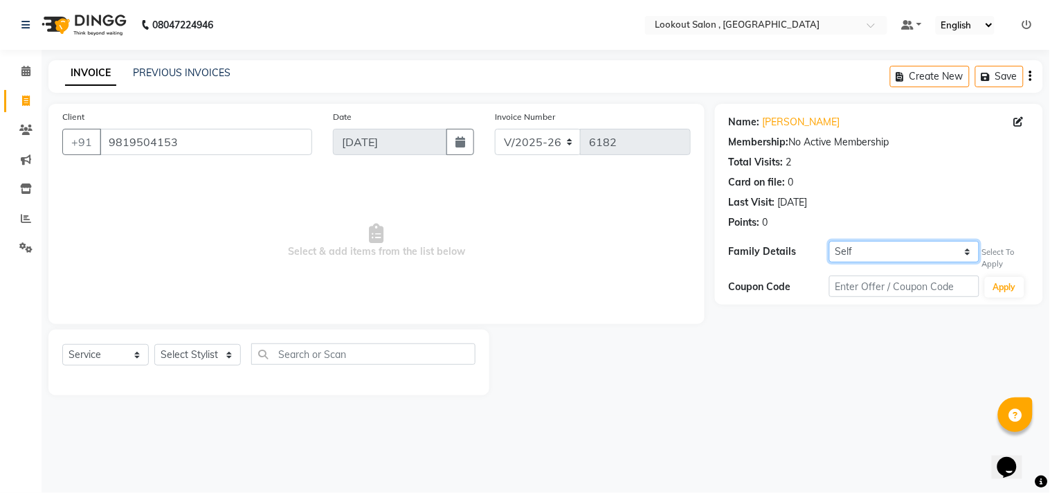
click at [907, 255] on select "Self Naman Kala" at bounding box center [904, 251] width 150 height 21
select select "430279"
click at [829, 241] on select "Self Naman Kala" at bounding box center [904, 251] width 150 height 21
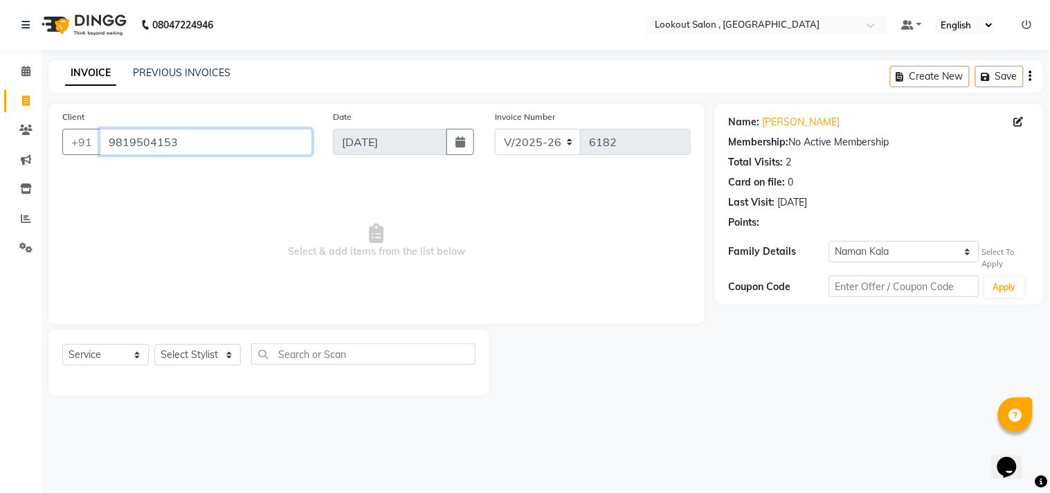
click at [156, 146] on input "9819504153" at bounding box center [206, 142] width 212 height 26
click at [431, 279] on span "Select & add items from the list below" at bounding box center [376, 241] width 628 height 138
click at [199, 349] on select "Select Stylist Alizah Bangi ARMAN KASSAR jishan shekh KRISHNA SHAH kuldeep NAND…" at bounding box center [197, 354] width 87 height 21
select select "43261"
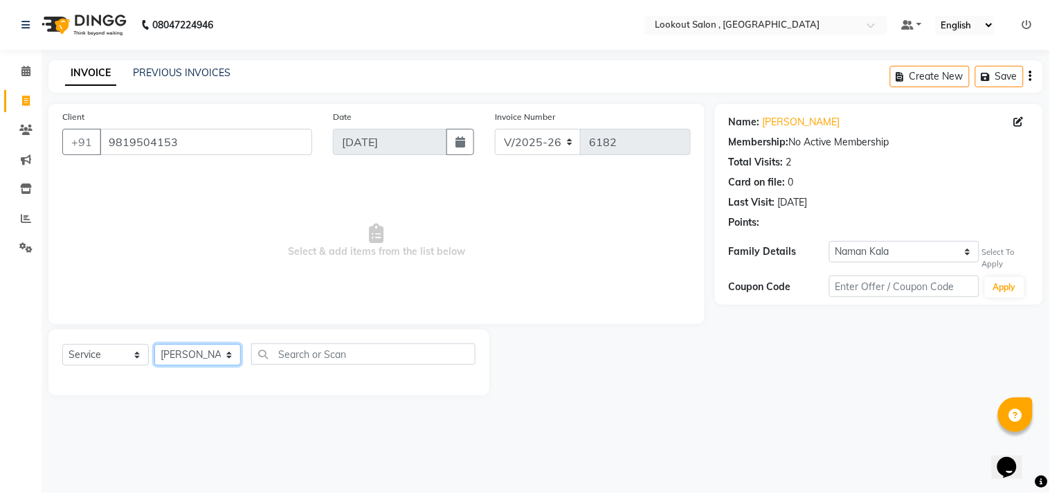
click at [154, 345] on select "Select Stylist Alizah Bangi ARMAN KASSAR jishan shekh KRISHNA SHAH kuldeep NAND…" at bounding box center [197, 354] width 87 height 21
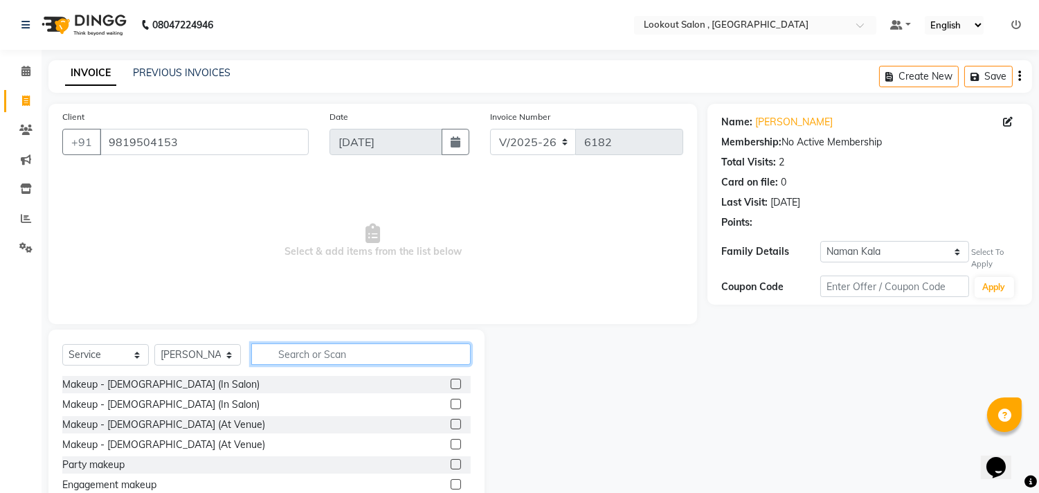
click at [298, 349] on input "text" at bounding box center [360, 353] width 219 height 21
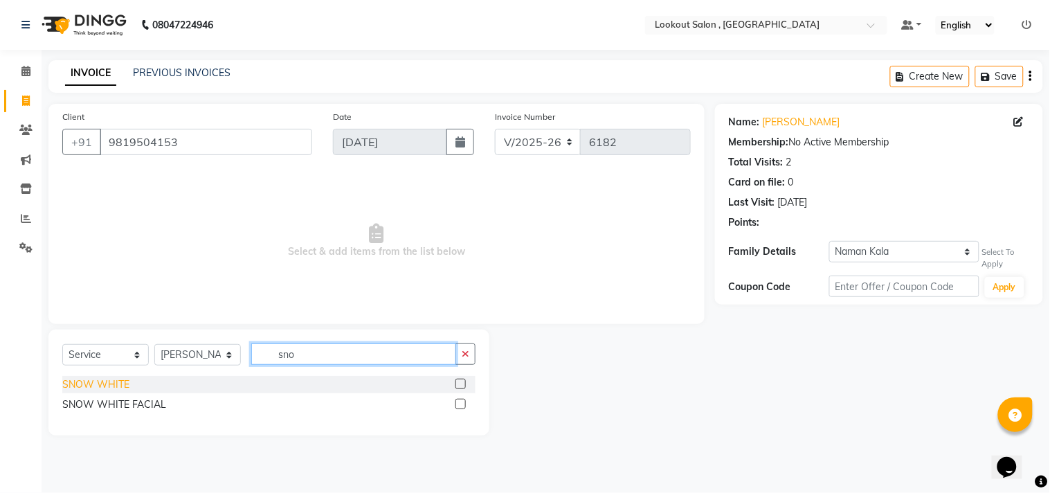
type input "sno"
click at [122, 385] on div "SNOW WHITE" at bounding box center [95, 384] width 67 height 15
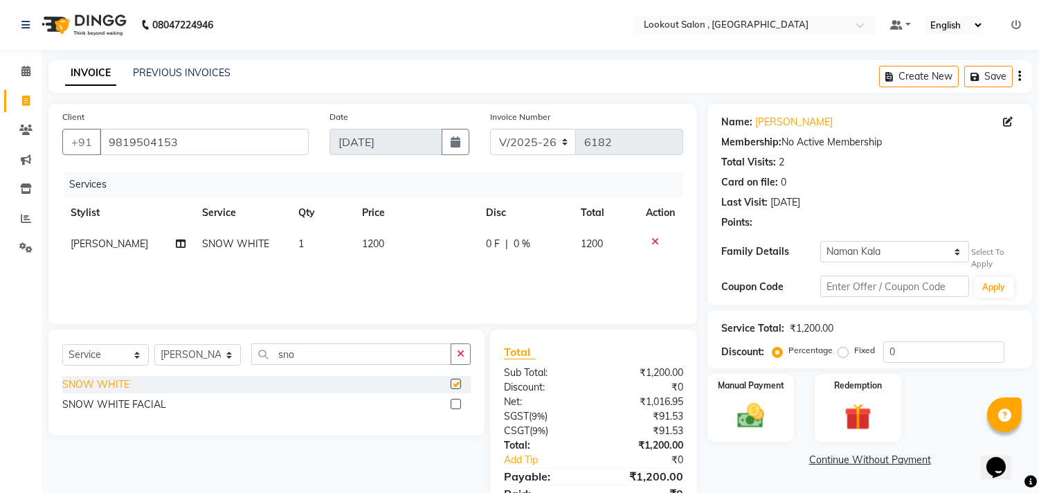
checkbox input "false"
click at [310, 357] on input "sno" at bounding box center [351, 353] width 200 height 21
type input "eye"
click at [85, 385] on div "EYEBROW" at bounding box center [87, 384] width 50 height 15
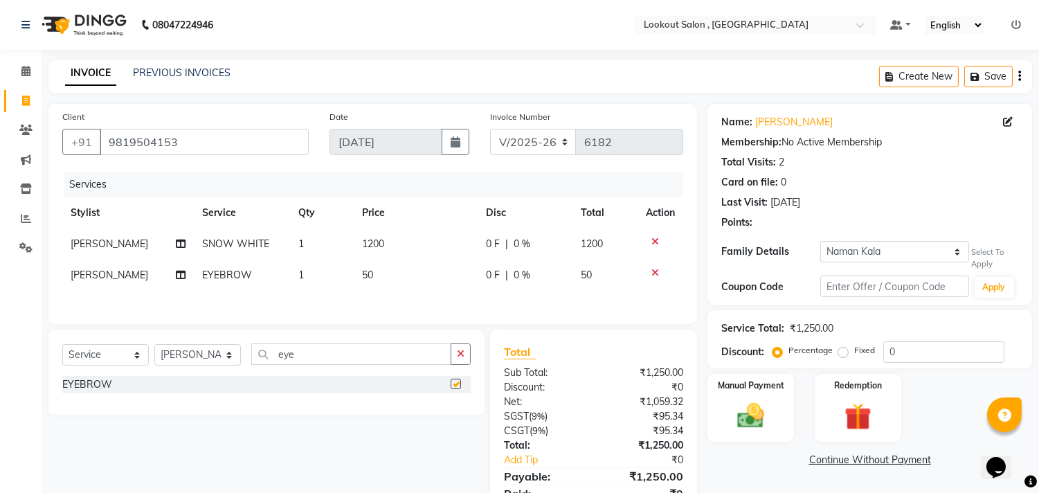
checkbox input "false"
click at [300, 361] on input "eye" at bounding box center [351, 353] width 200 height 21
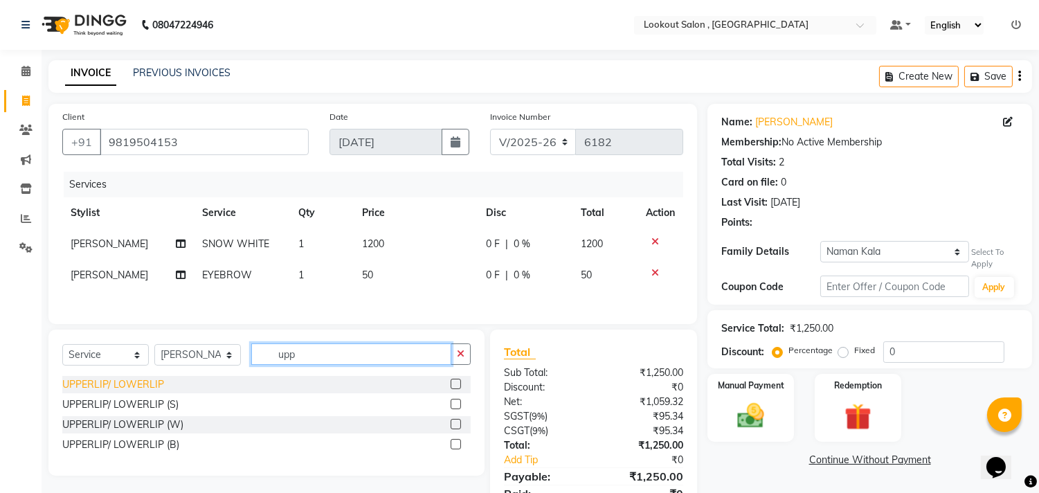
type input "upp"
click at [139, 385] on div "UPPERLIP/ LOWERLIP" at bounding box center [113, 384] width 102 height 15
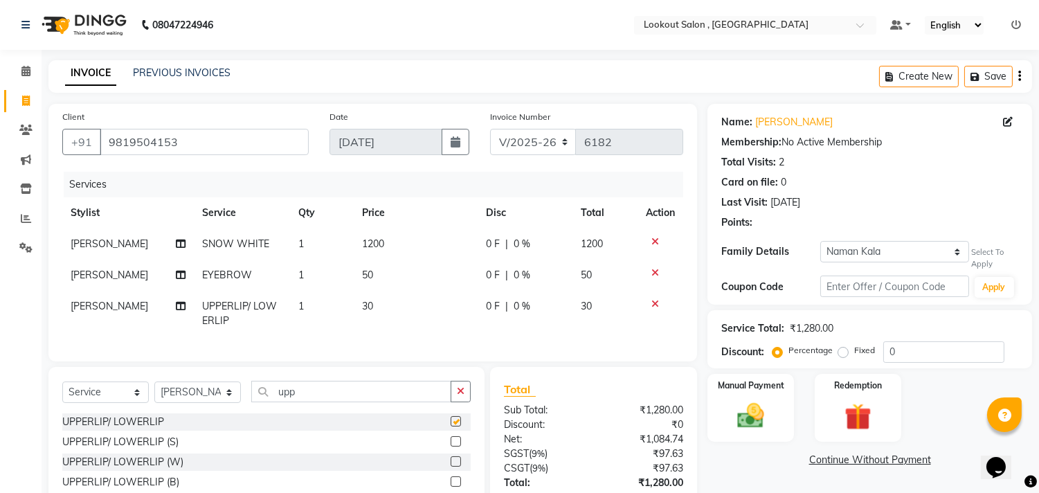
checkbox input "false"
click at [300, 400] on input "upp" at bounding box center [351, 391] width 200 height 21
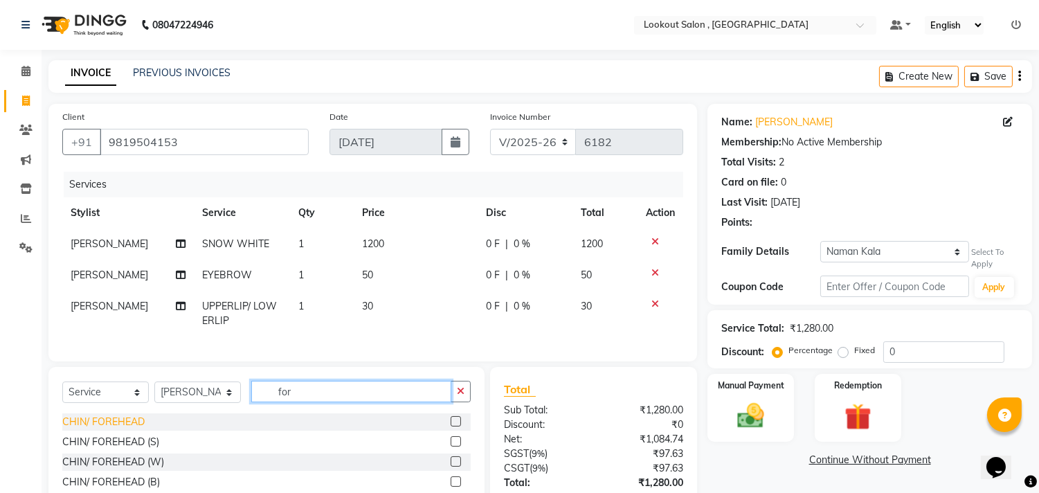
type input "for"
click at [123, 429] on div "CHIN/ FOREHEAD" at bounding box center [103, 422] width 82 height 15
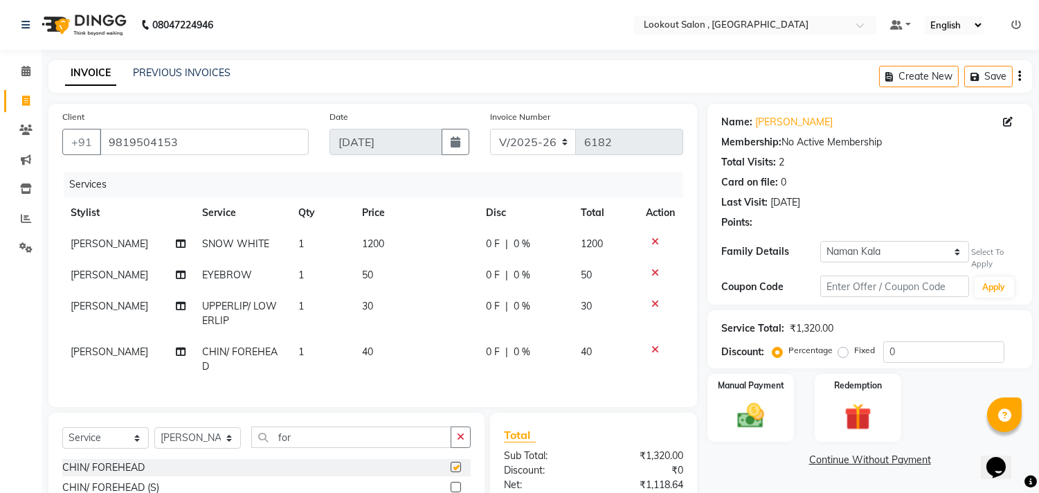
checkbox input "false"
click at [293, 435] on div "Select Service Product Membership Package Voucher Prepaid Gift Card Select Styl…" at bounding box center [266, 485] width 436 height 146
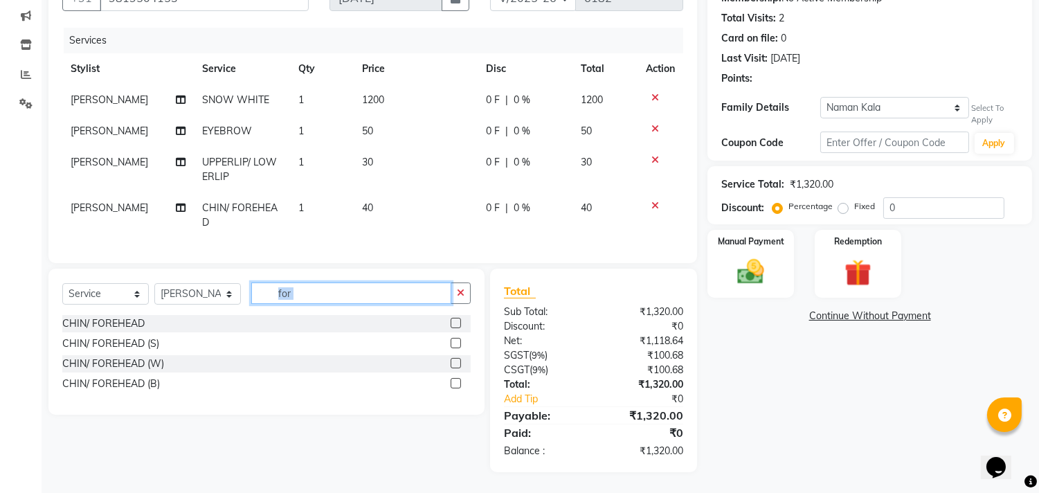
click at [291, 295] on input "for" at bounding box center [351, 292] width 200 height 21
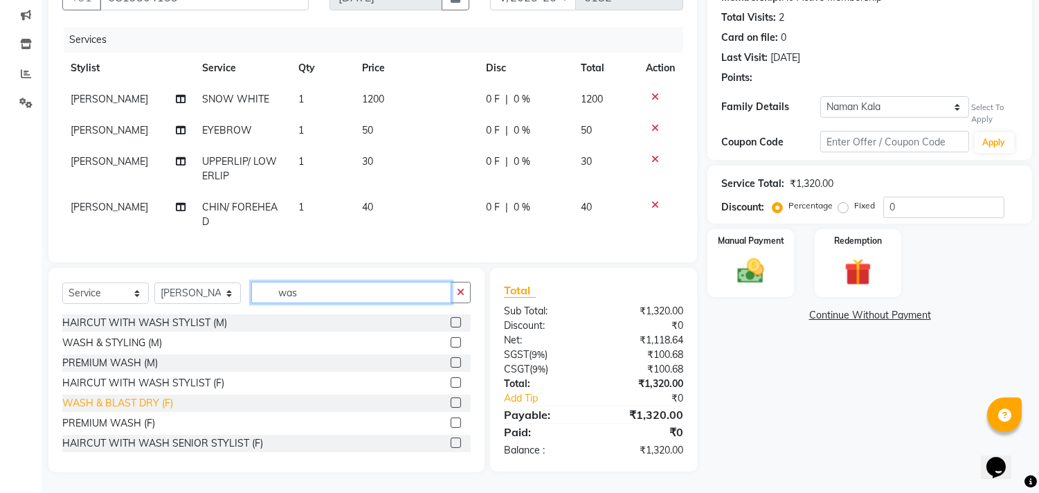
type input "was"
click at [127, 406] on div "WASH & BLAST DRY (F)" at bounding box center [117, 403] width 111 height 15
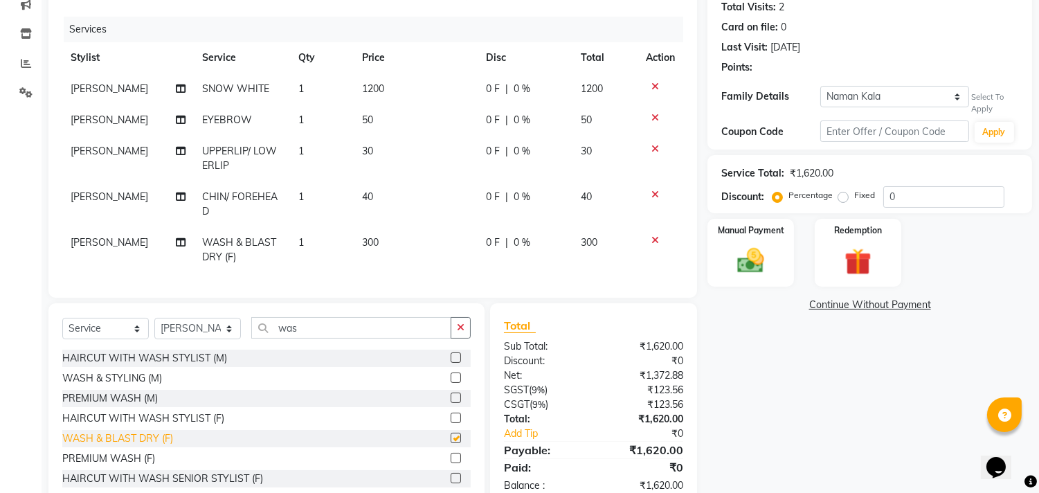
checkbox input "false"
click at [375, 245] on span "300" at bounding box center [370, 242] width 17 height 12
select select "43261"
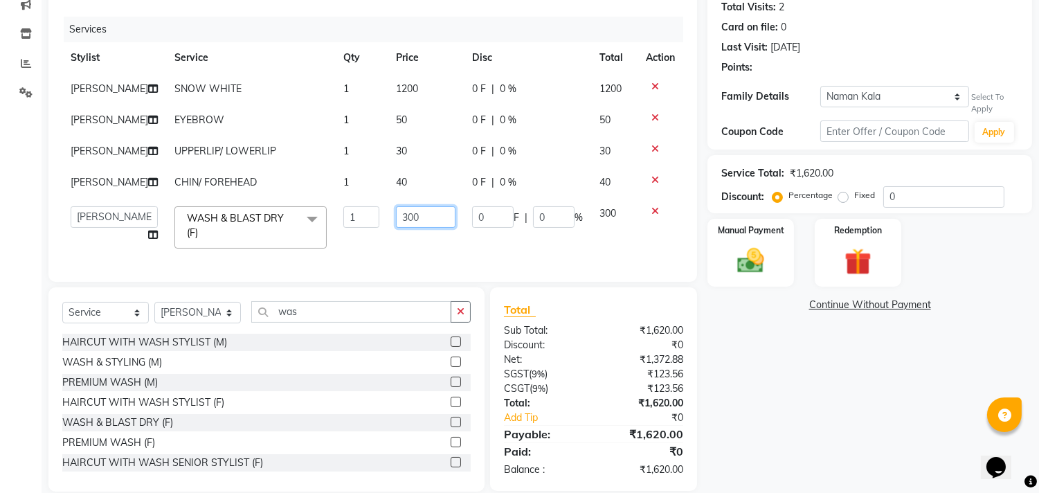
click at [397, 228] on input "300" at bounding box center [426, 216] width 60 height 21
click at [396, 228] on input "300" at bounding box center [426, 216] width 60 height 21
type input "400"
click at [334, 398] on div "Select Service Product Membership Package Voucher Prepaid Gift Card Select Styl…" at bounding box center [266, 389] width 436 height 204
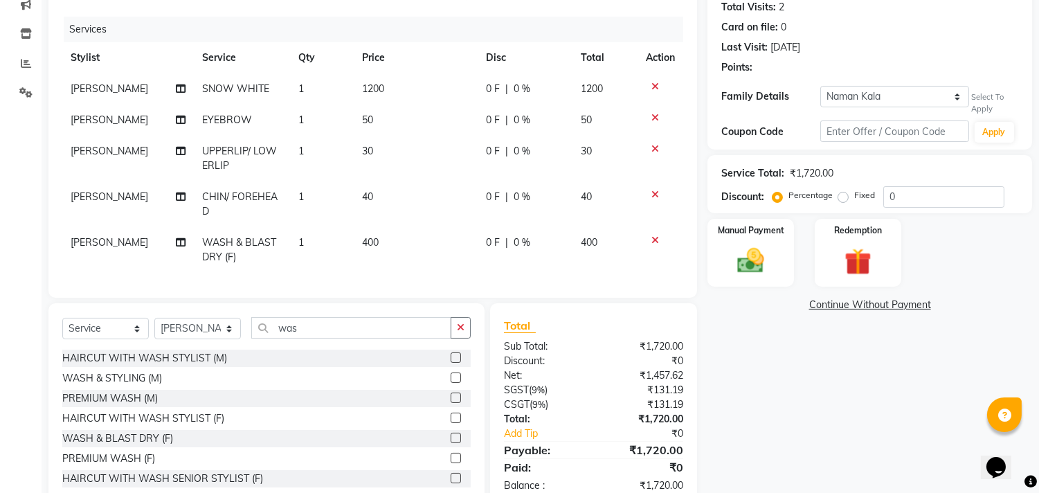
click at [319, 349] on div "Select Service Product Membership Package Voucher Prepaid Gift Card Select Styl…" at bounding box center [266, 333] width 408 height 33
click at [299, 338] on input "was" at bounding box center [351, 327] width 200 height 21
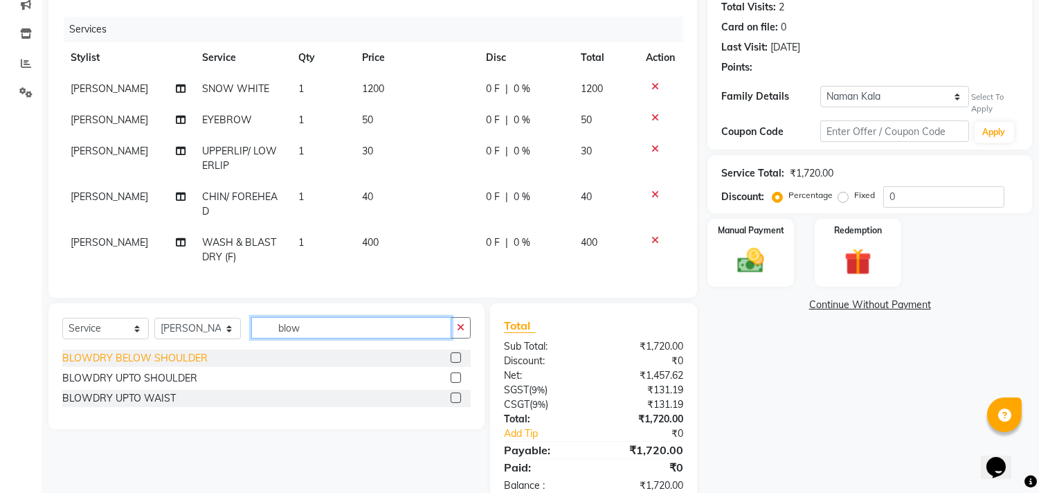
type input "blow"
click at [160, 365] on div "BLOWDRY BELOW SHOULDER" at bounding box center [134, 358] width 145 height 15
checkbox input "false"
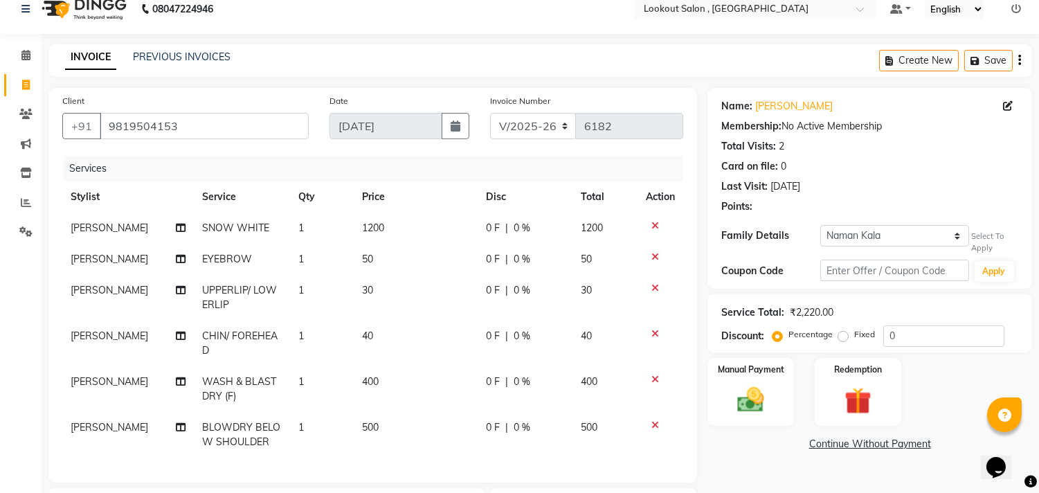
scroll to position [246, 0]
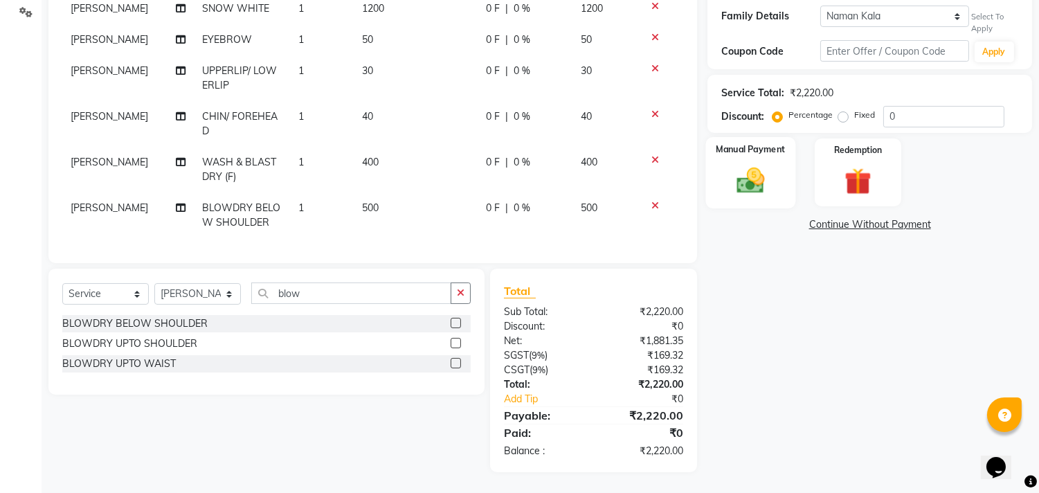
click at [766, 189] on div "Manual Payment" at bounding box center [751, 172] width 90 height 71
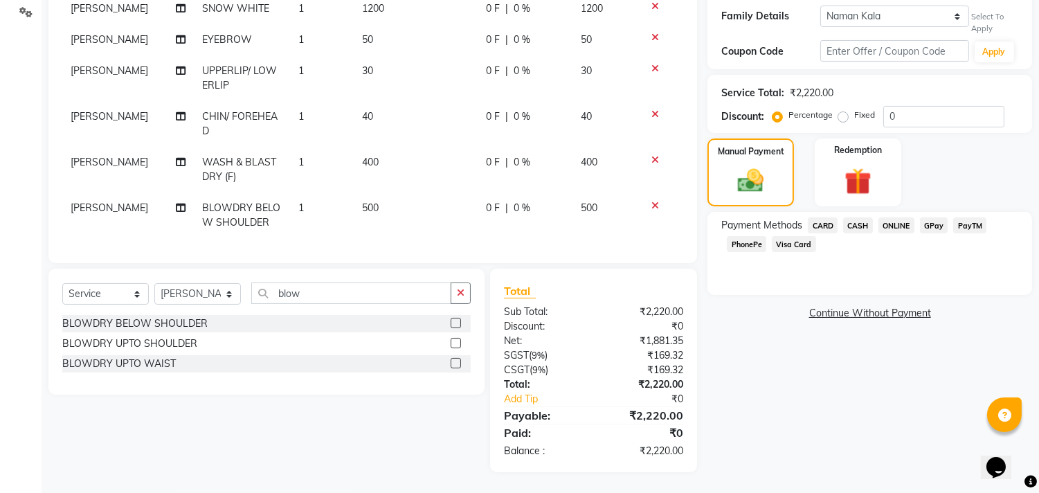
click at [743, 236] on span "PhonePe" at bounding box center [746, 244] width 39 height 16
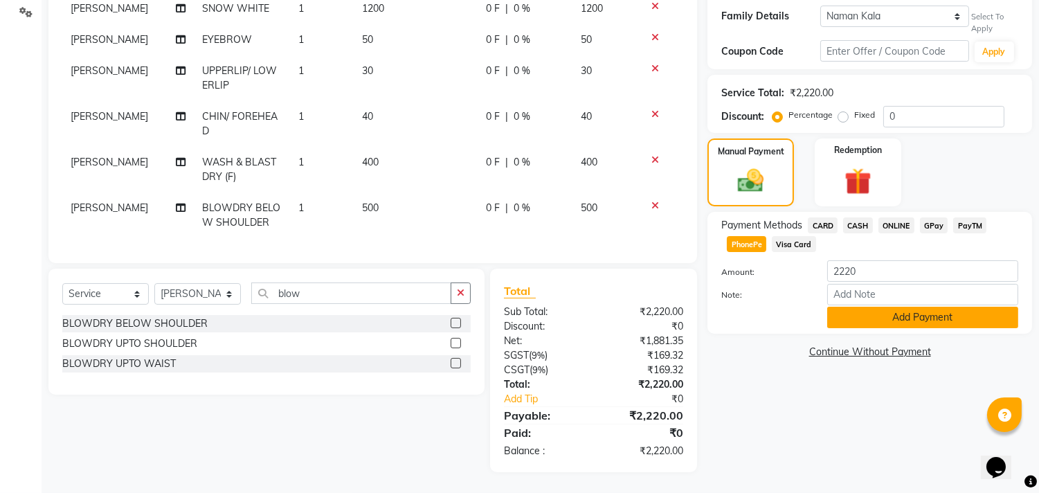
click at [876, 307] on button "Add Payment" at bounding box center [922, 317] width 191 height 21
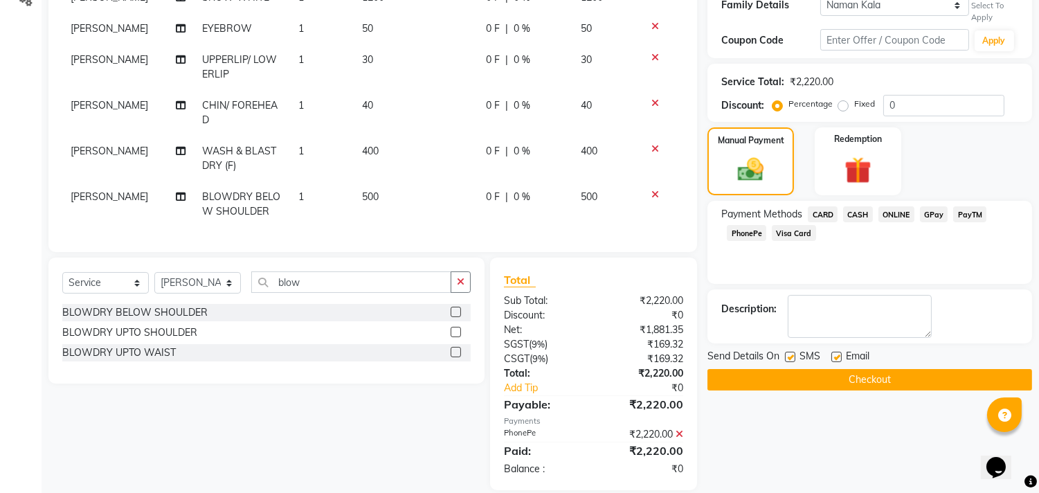
scroll to position [275, 0]
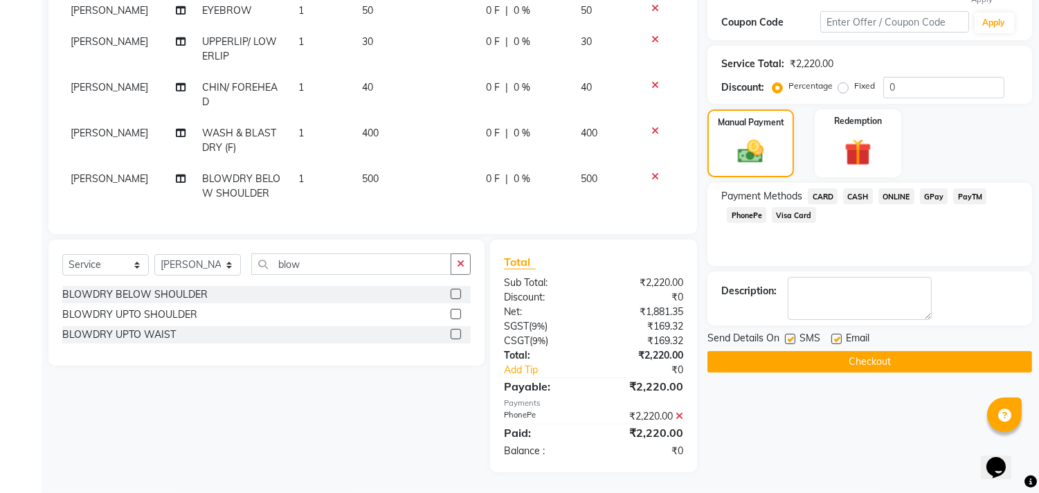
click at [756, 207] on span "PhonePe" at bounding box center [746, 215] width 39 height 16
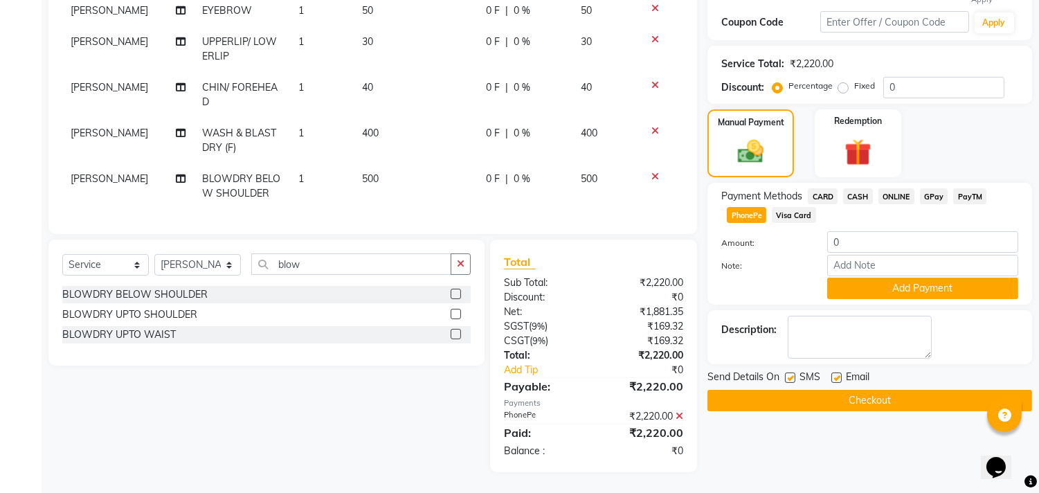
click at [847, 390] on button "Checkout" at bounding box center [869, 400] width 325 height 21
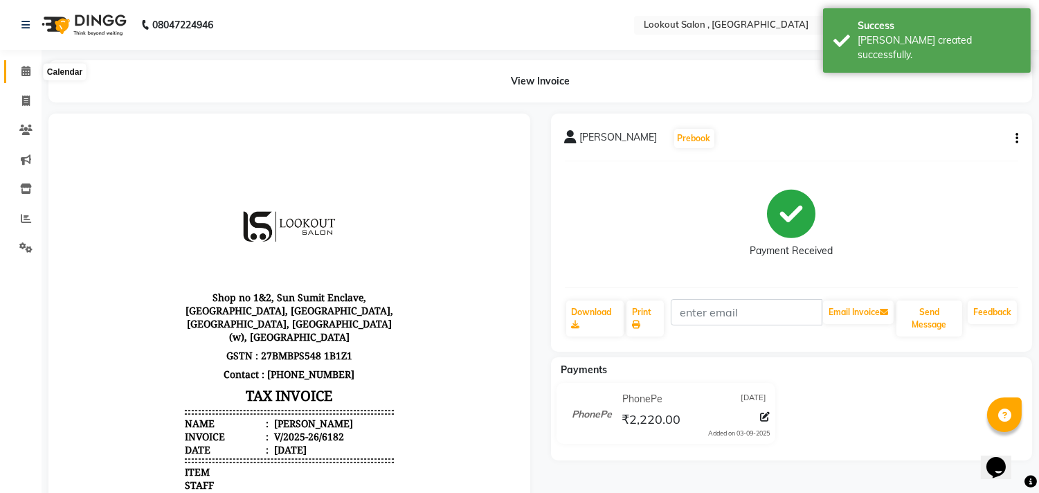
click at [21, 68] on icon at bounding box center [25, 71] width 9 height 10
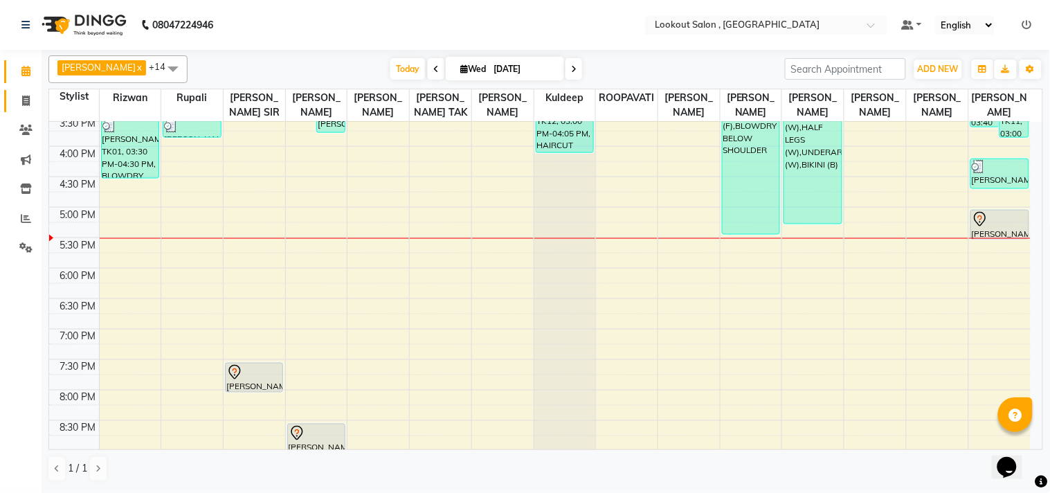
scroll to position [551, 0]
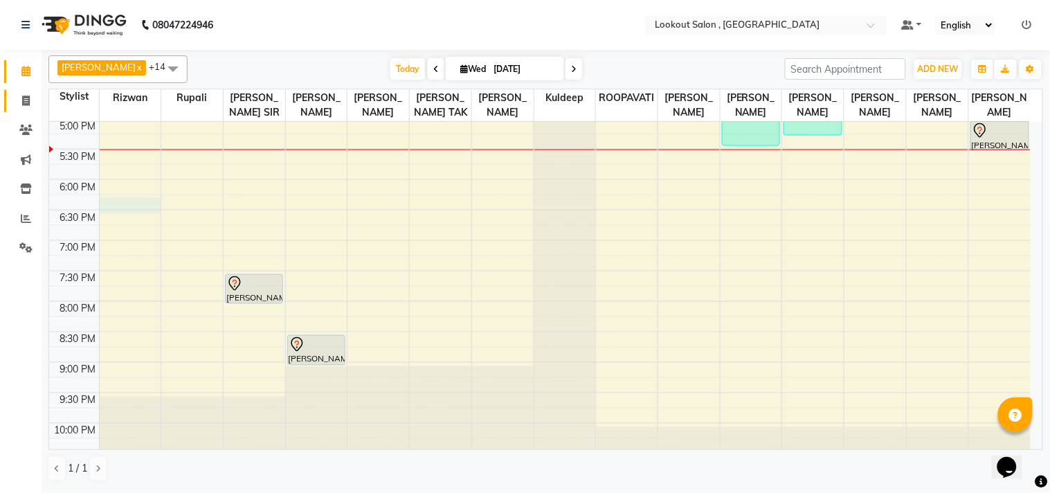
click at [116, 216] on div "8:00 AM 8:30 AM 9:00 AM 9:30 AM 10:00 AM 10:30 AM 11:00 AM 11:30 AM 12:00 PM 12…" at bounding box center [539, 27] width 981 height 913
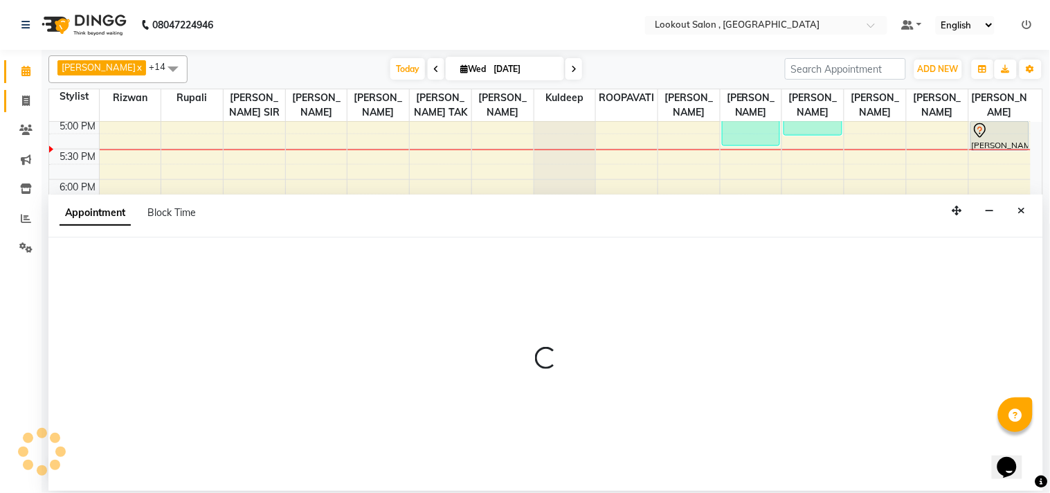
select select "4387"
select select "tentative"
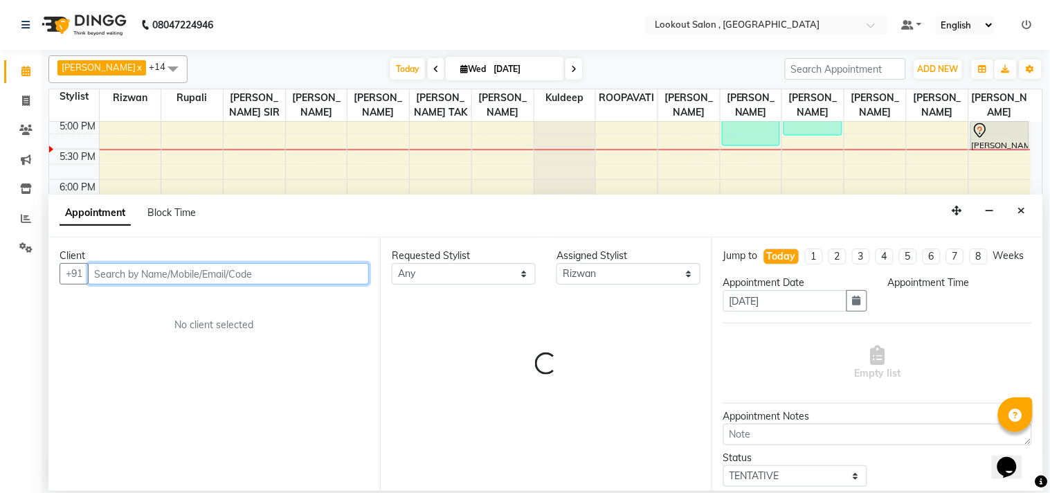
select select "1095"
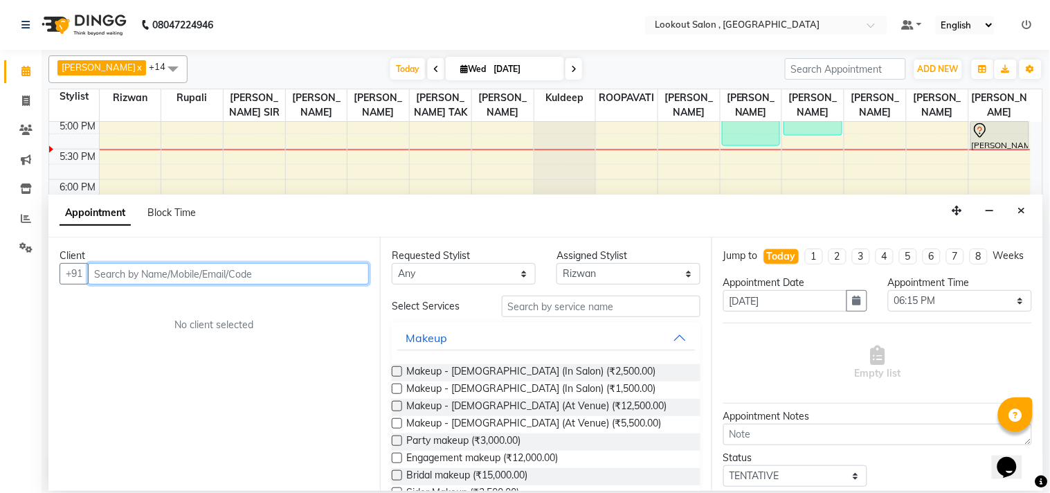
click at [241, 280] on input "text" at bounding box center [228, 273] width 281 height 21
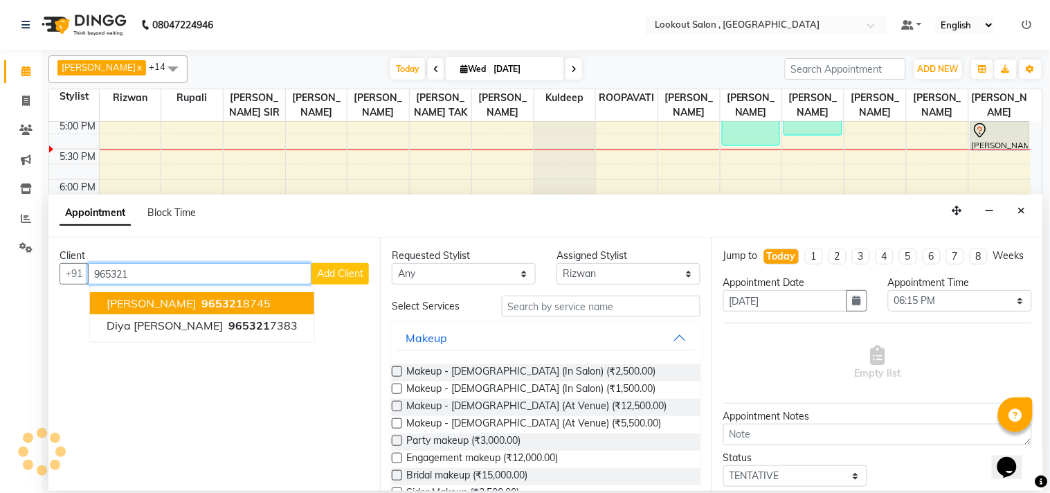
click at [251, 299] on button "TEJAS mistri 965321 8745" at bounding box center [202, 303] width 224 height 22
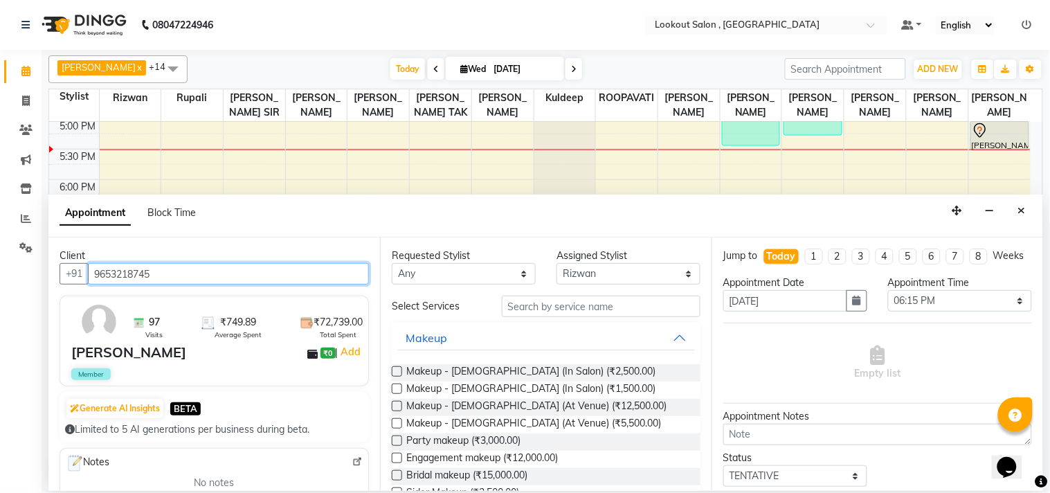
type input "9653218745"
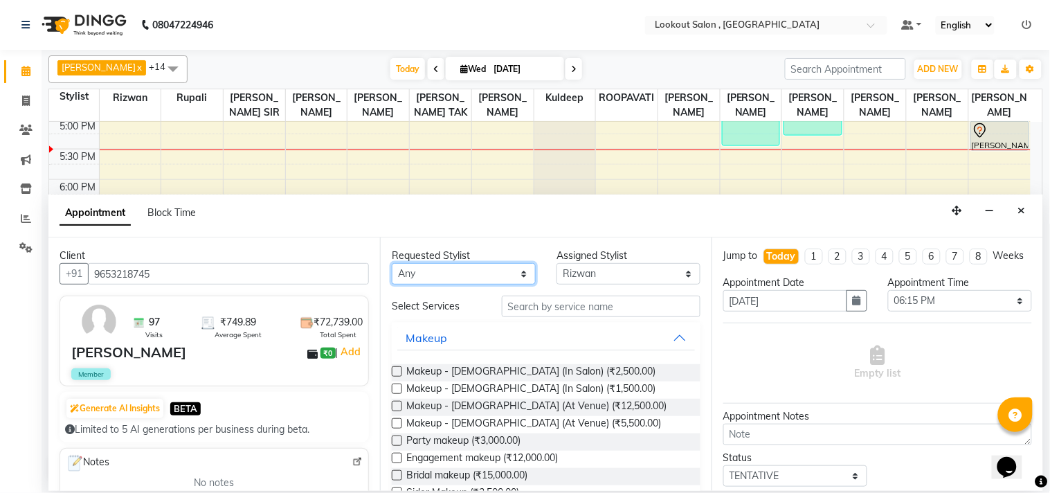
click at [445, 279] on select "Any Alizah Bangi ARMAN KASSAR jishan shekh KRISHNA SHAH kuldeep NANDINI GUPTA N…" at bounding box center [464, 273] width 144 height 21
select select "4387"
click at [392, 263] on select "Any Alizah Bangi ARMAN KASSAR jishan shekh KRISHNA SHAH kuldeep NANDINI GUPTA N…" at bounding box center [464, 273] width 144 height 21
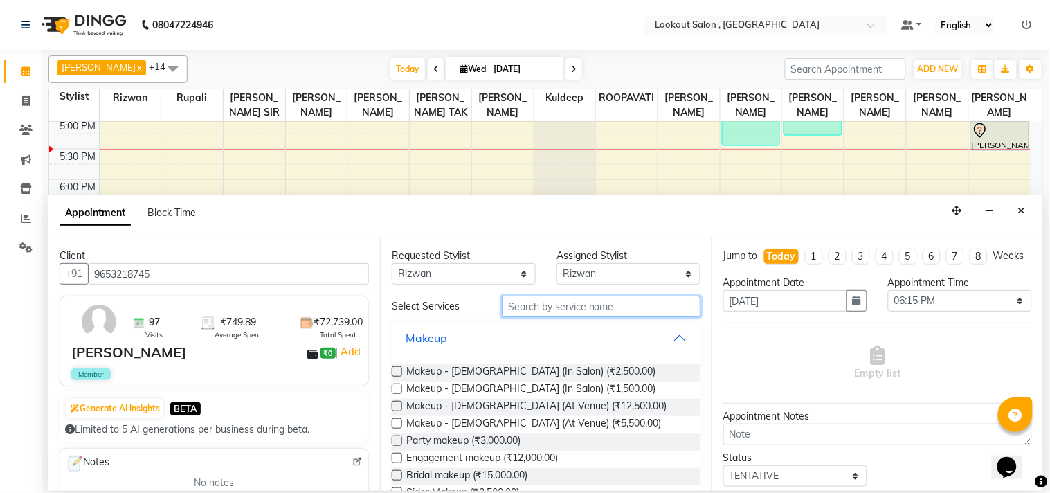
click at [561, 316] on input "text" at bounding box center [601, 305] width 199 height 21
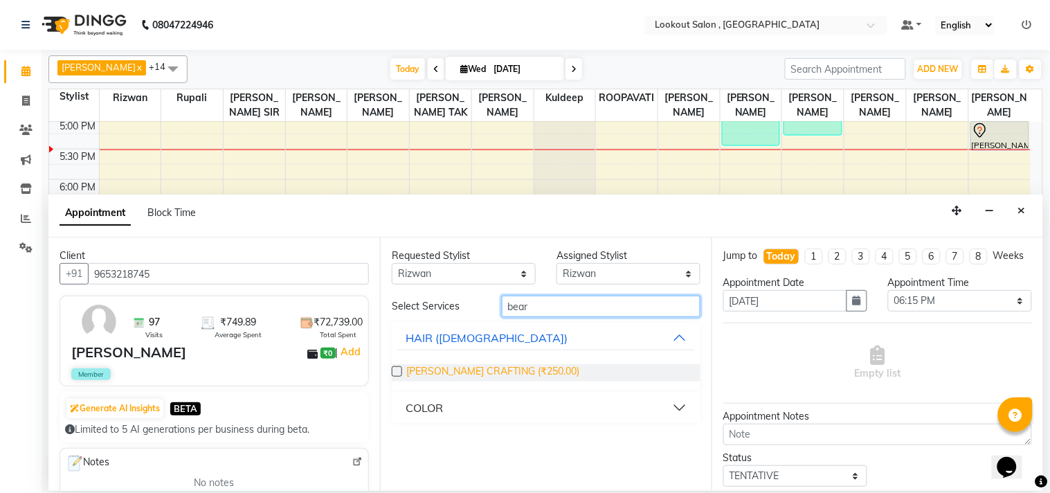
type input "bear"
click at [527, 367] on span "BEARD CRAFTING (₹250.00)" at bounding box center [492, 372] width 173 height 17
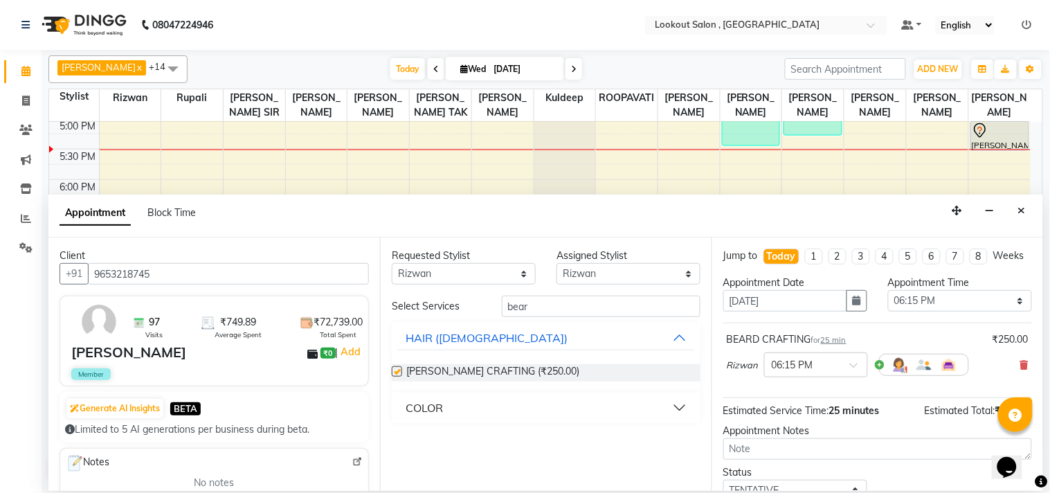
checkbox input "false"
click at [437, 406] on div "COLOR" at bounding box center [424, 407] width 37 height 17
click at [478, 443] on span "BEARD COLOR (₹550.00)" at bounding box center [485, 442] width 158 height 17
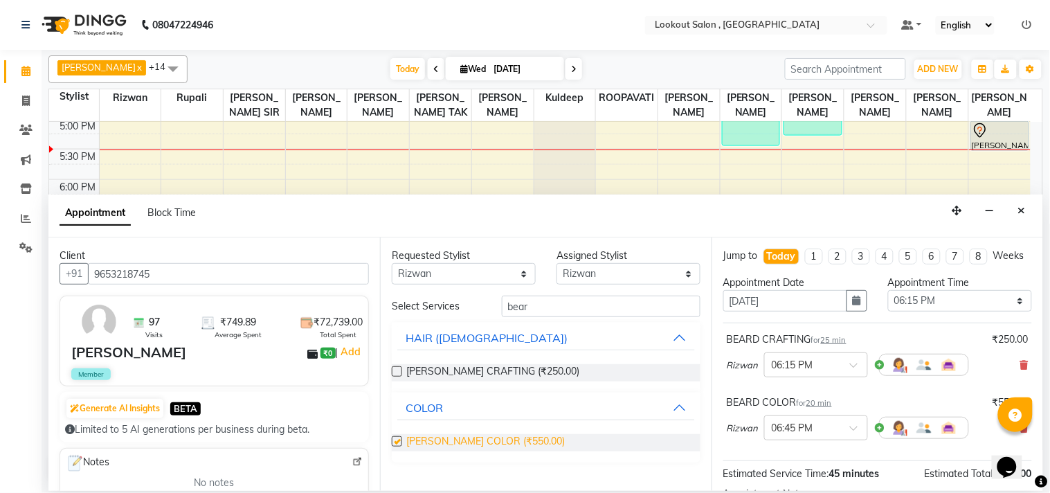
checkbox input "false"
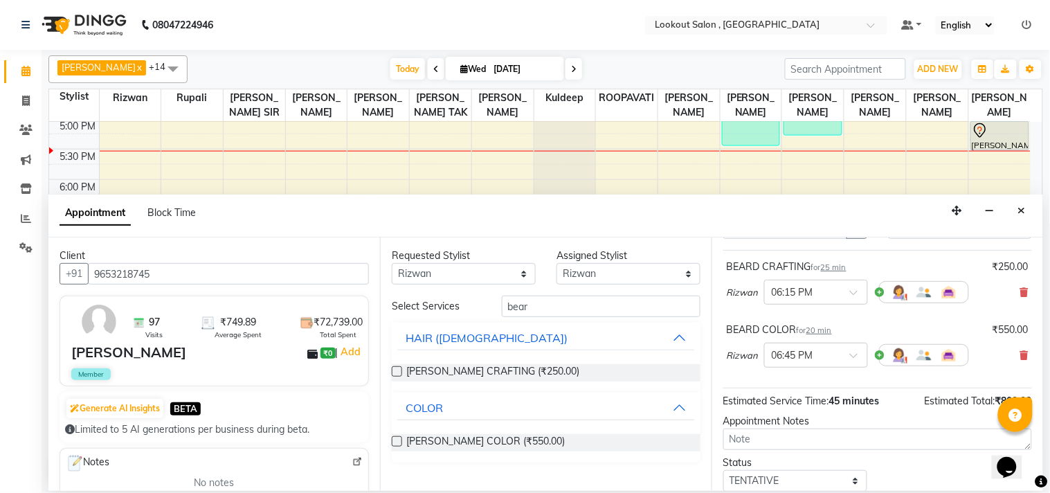
scroll to position [174, 0]
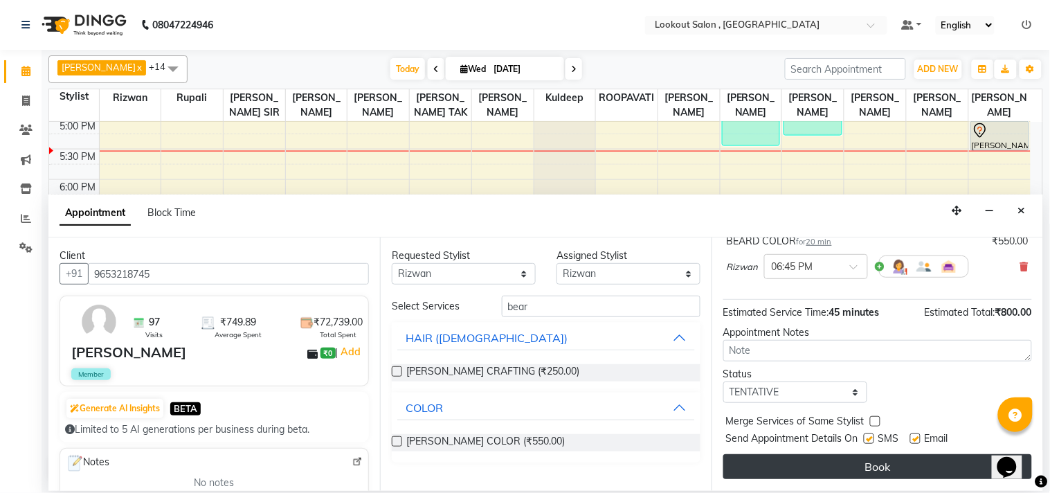
click at [846, 458] on button "Book" at bounding box center [877, 466] width 309 height 25
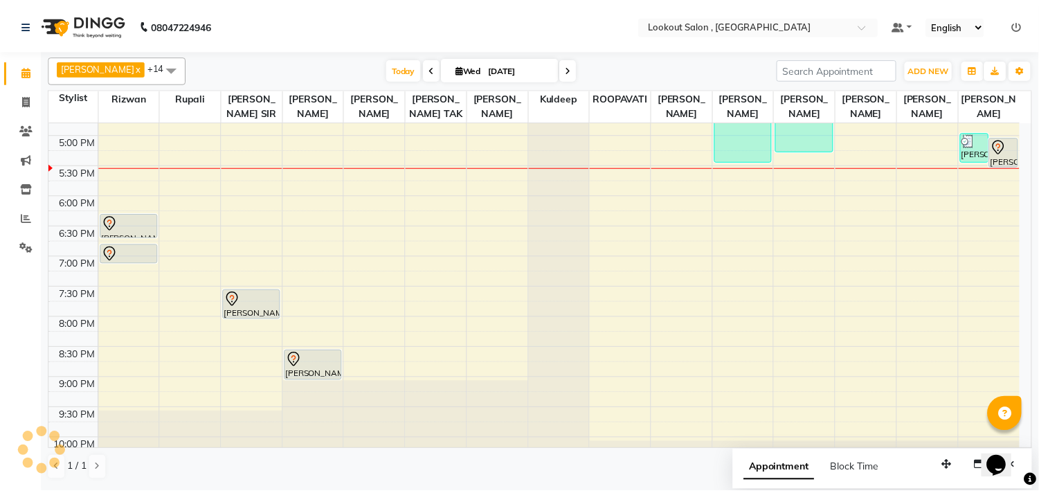
scroll to position [551, 0]
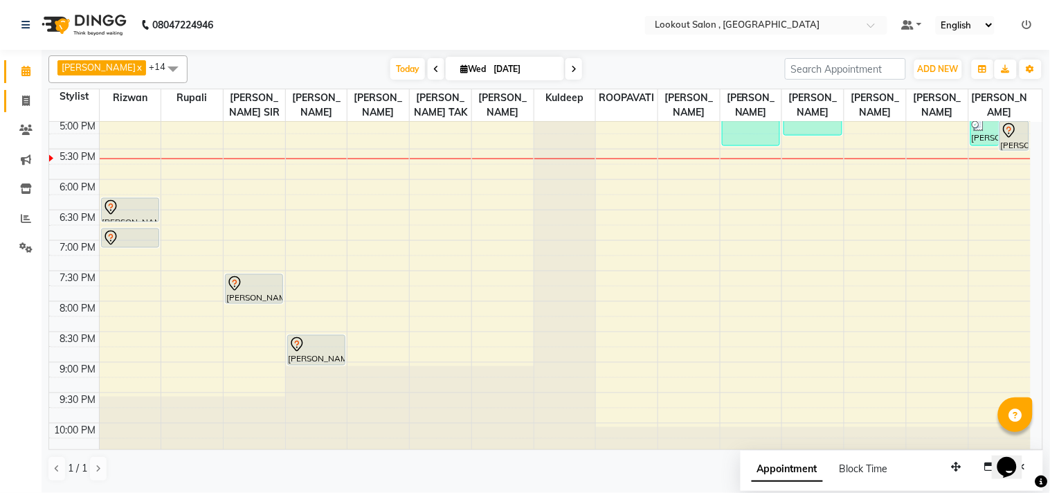
click at [30, 92] on link "Invoice" at bounding box center [20, 101] width 33 height 23
select select "service"
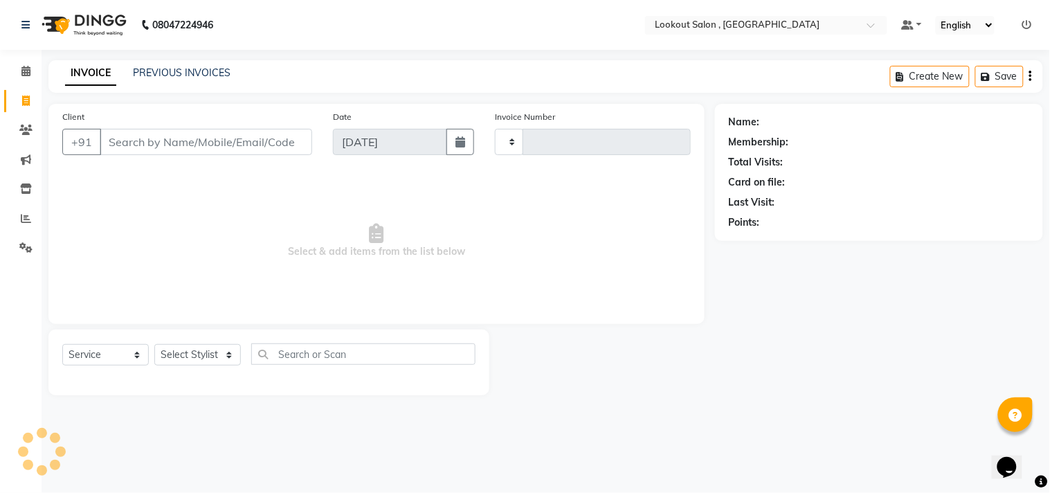
type input "6185"
select select "151"
click at [158, 73] on link "PREVIOUS INVOICES" at bounding box center [182, 72] width 98 height 12
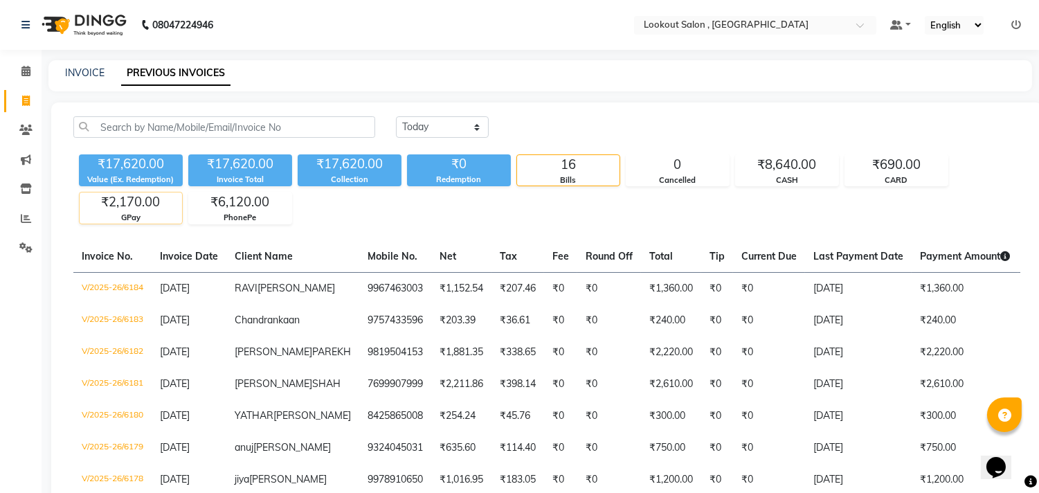
click at [155, 206] on div "₹2,170.00" at bounding box center [131, 201] width 102 height 19
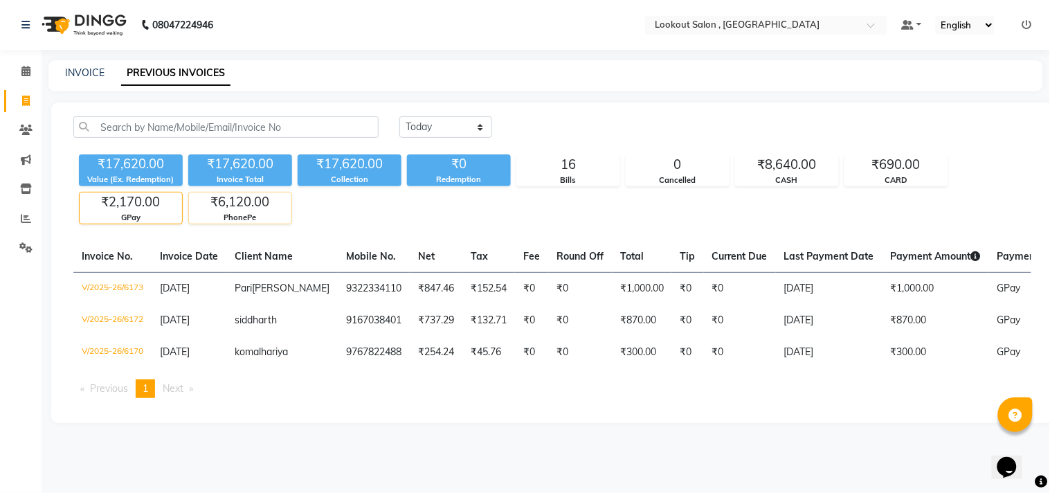
click at [226, 215] on div "PhonePe" at bounding box center [240, 218] width 102 height 12
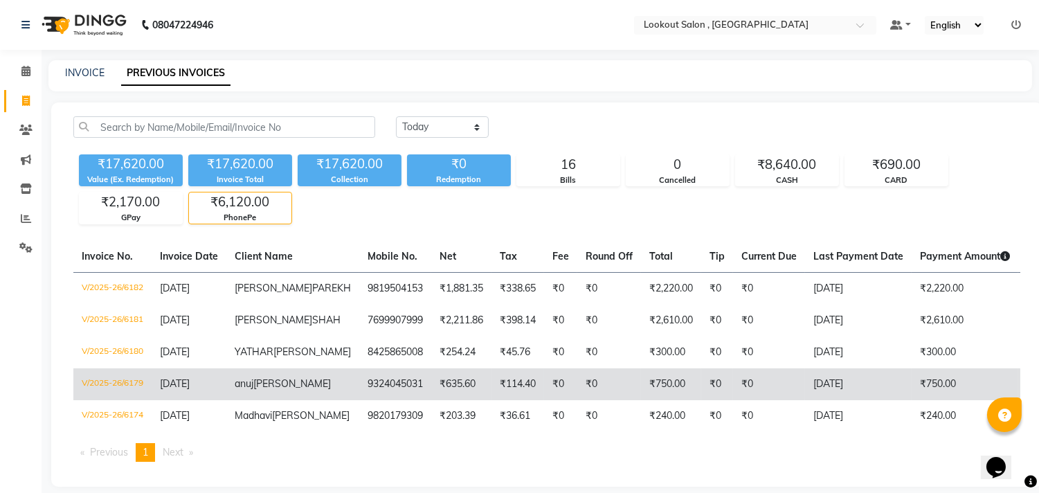
scroll to position [95, 0]
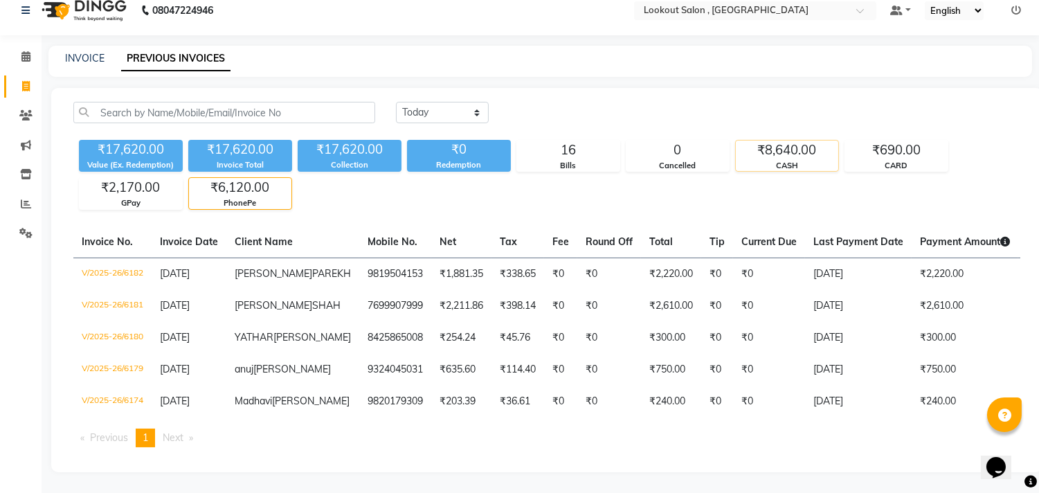
click at [763, 140] on div "₹8,640.00" at bounding box center [787, 149] width 102 height 19
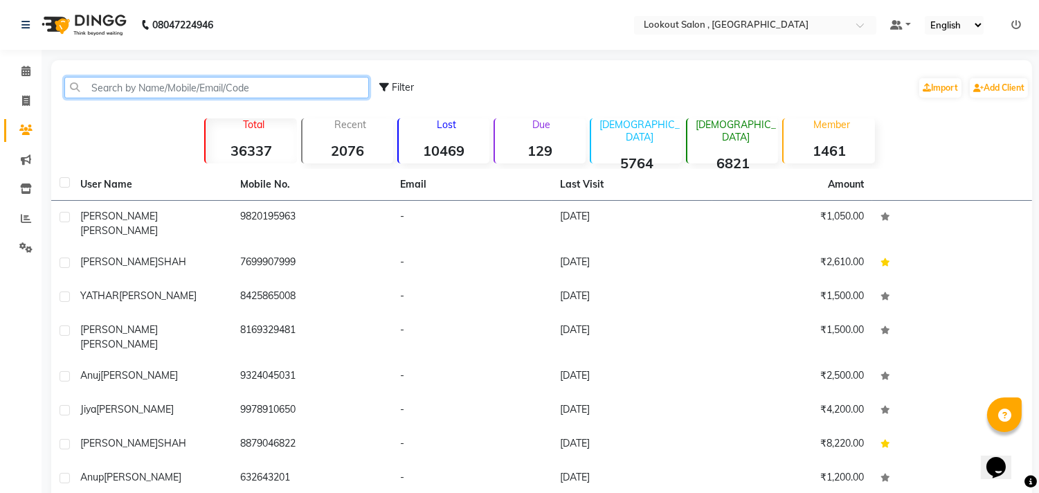
click at [320, 88] on input "text" at bounding box center [216, 87] width 304 height 21
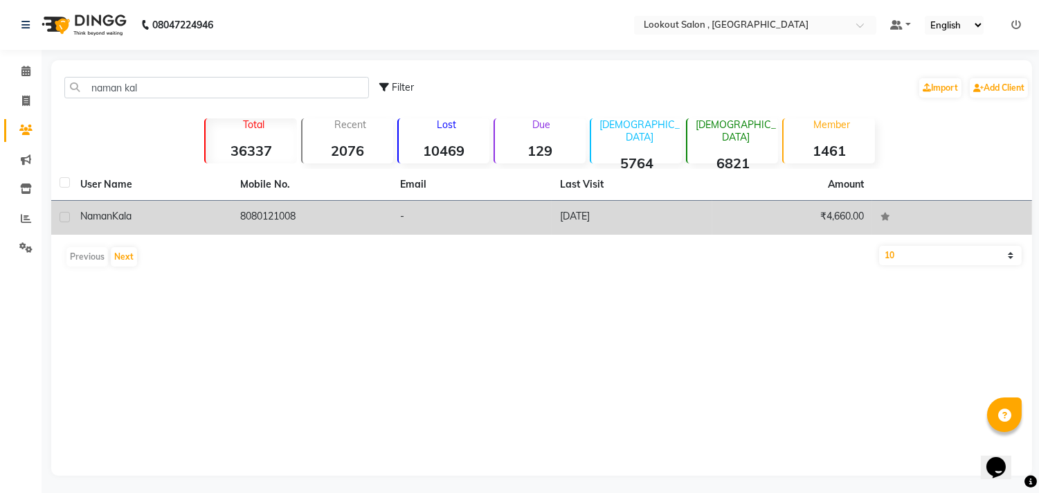
click at [264, 226] on td "8080121008" at bounding box center [312, 218] width 160 height 34
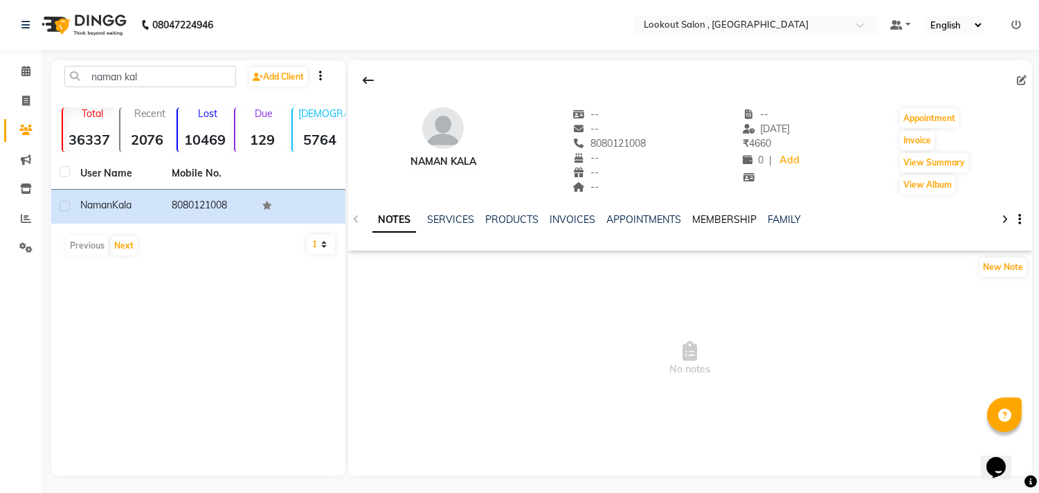
click at [702, 217] on link "MEMBERSHIP" at bounding box center [724, 219] width 64 height 12
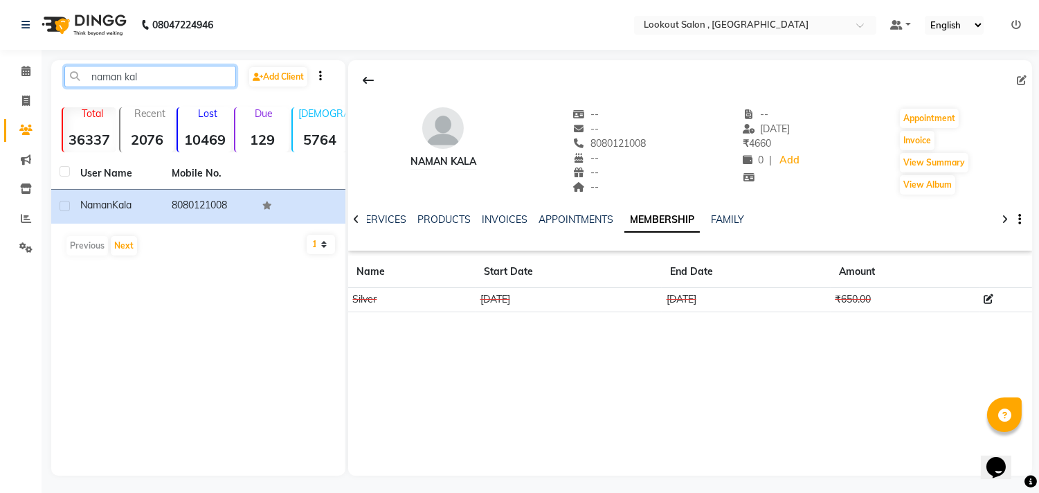
click at [133, 78] on input "naman kal" at bounding box center [150, 76] width 172 height 21
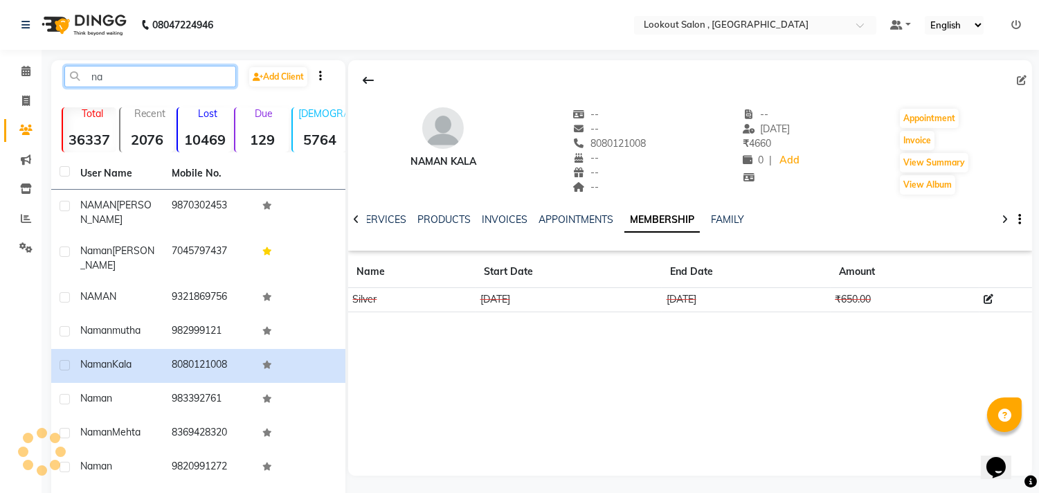
type input "n"
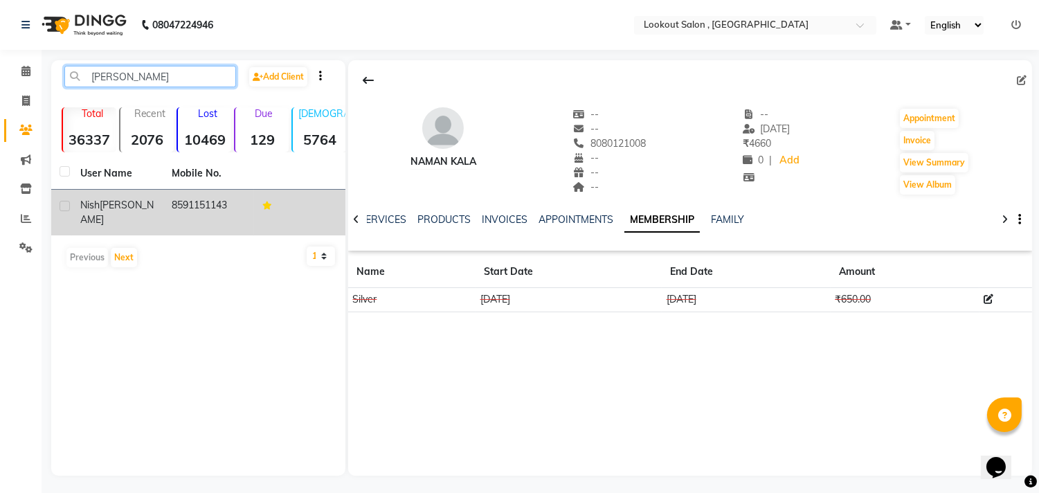
type input "nish jas"
click at [140, 201] on span "JASAPARA" at bounding box center [116, 212] width 73 height 27
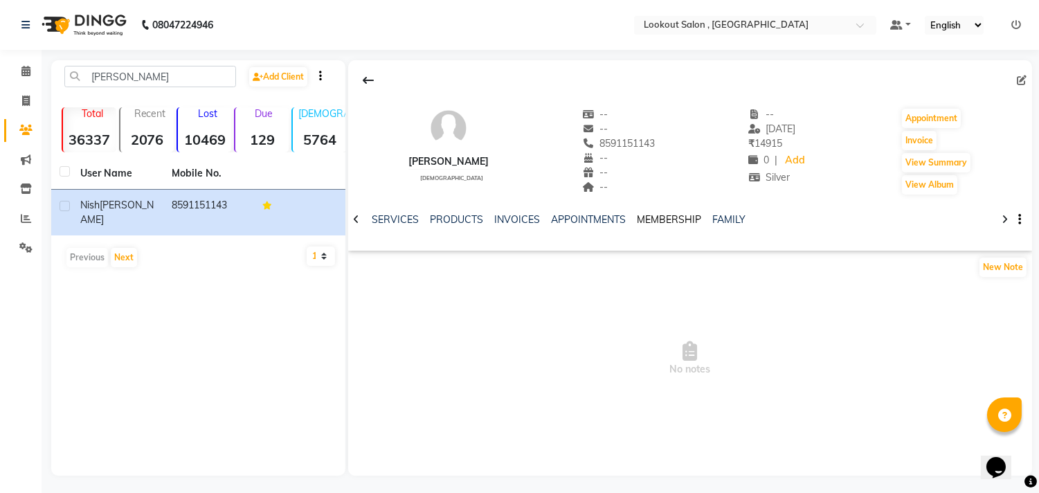
click at [685, 224] on link "MEMBERSHIP" at bounding box center [669, 219] width 64 height 12
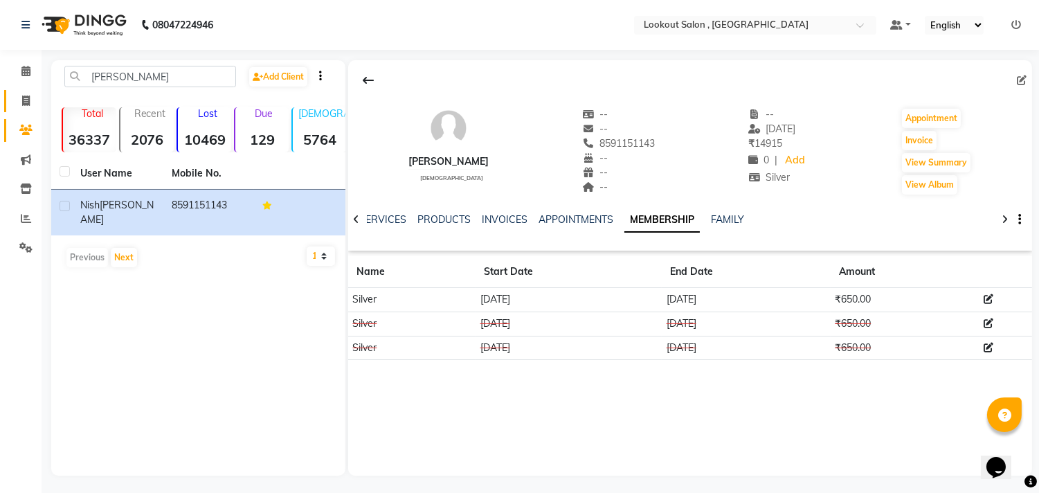
click at [26, 92] on link "Invoice" at bounding box center [20, 101] width 33 height 23
select select "service"
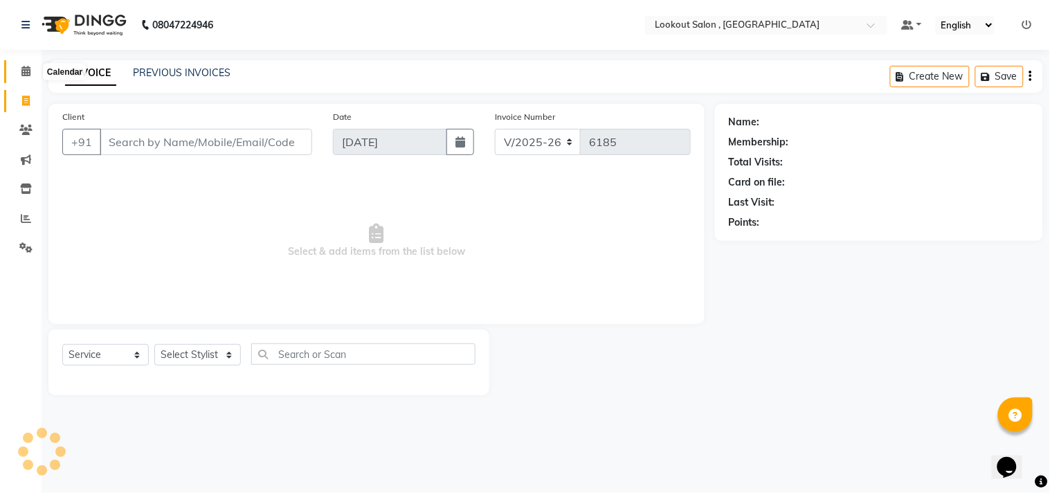
click at [18, 71] on span at bounding box center [26, 72] width 24 height 16
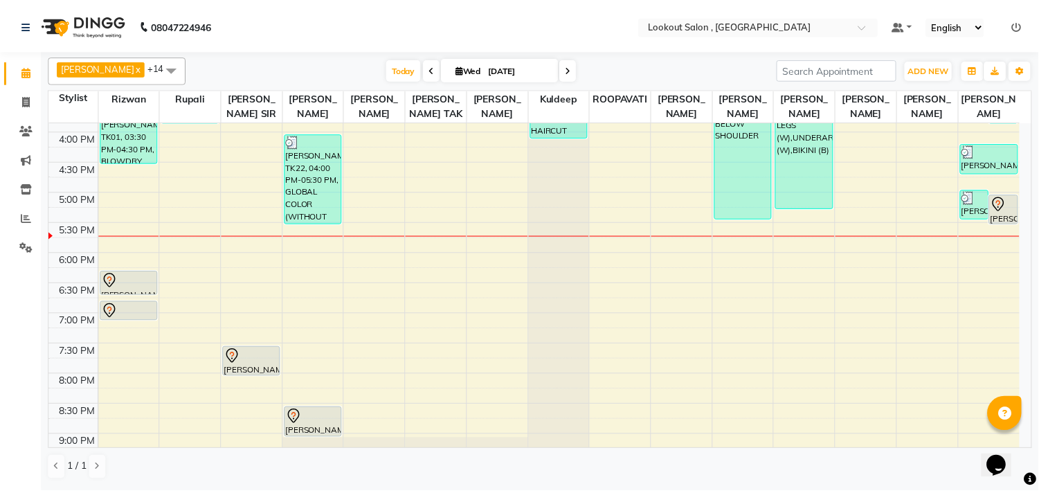
scroll to position [450, 0]
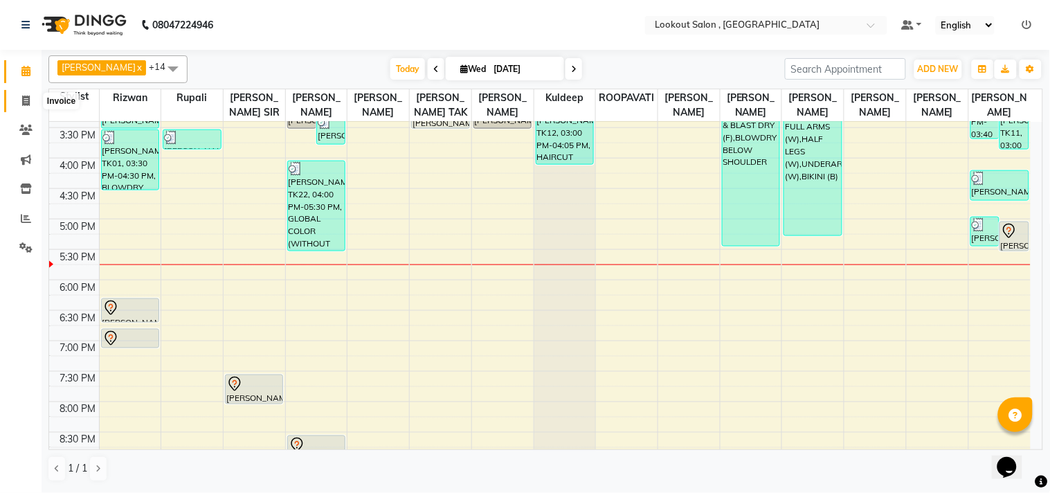
click at [29, 97] on icon at bounding box center [26, 100] width 8 height 10
select select "service"
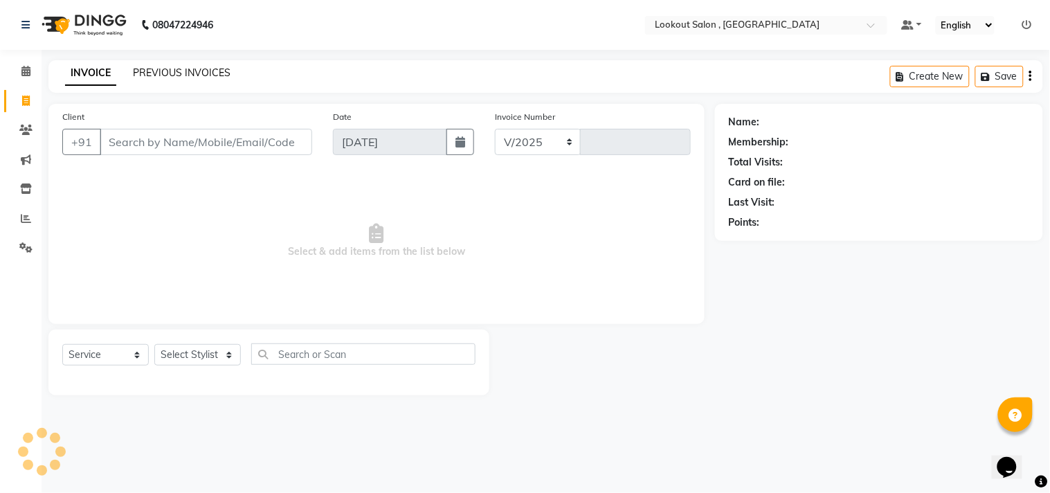
select select "151"
type input "6185"
click at [137, 72] on link "PREVIOUS INVOICES" at bounding box center [182, 72] width 98 height 12
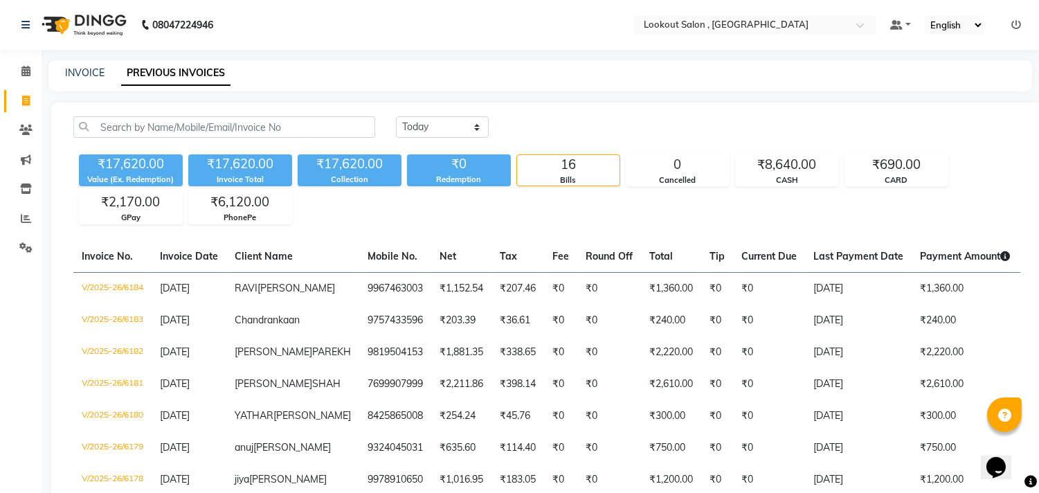
click at [788, 188] on div "₹17,620.00 Value (Ex. Redemption) ₹17,620.00 Invoice Total ₹17,620.00 Collectio…" at bounding box center [546, 186] width 947 height 75
click at [789, 180] on div "CASH" at bounding box center [787, 180] width 102 height 12
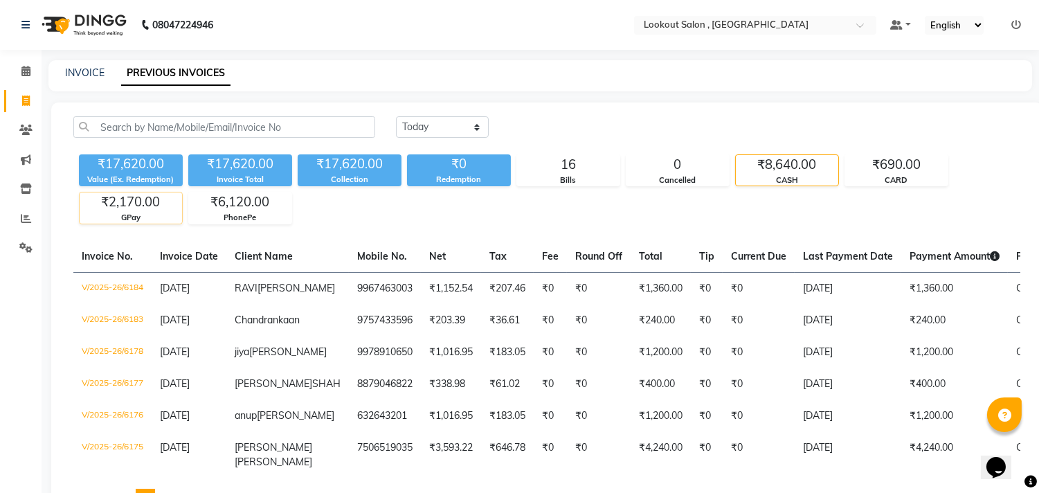
click at [102, 199] on div "₹2,170.00" at bounding box center [131, 201] width 102 height 19
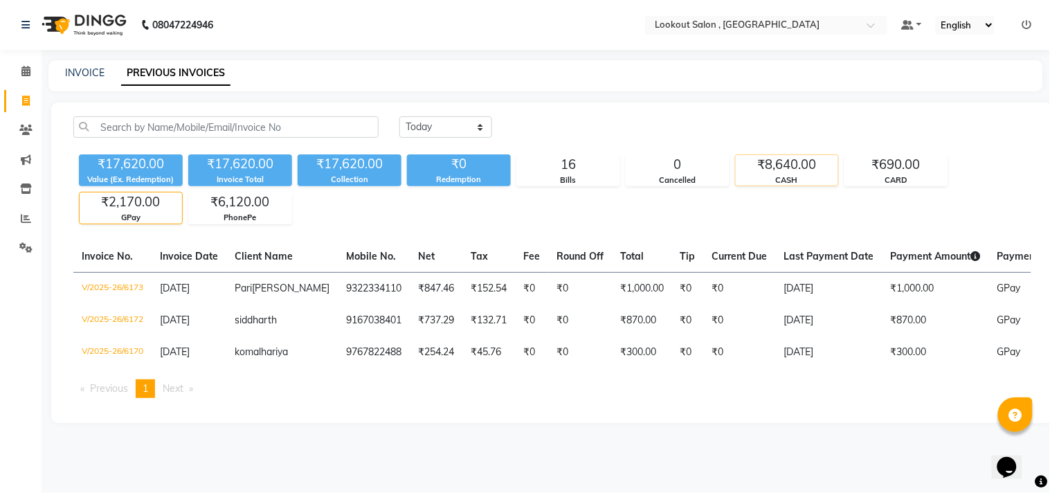
click at [765, 171] on div "₹8,640.00" at bounding box center [787, 164] width 102 height 19
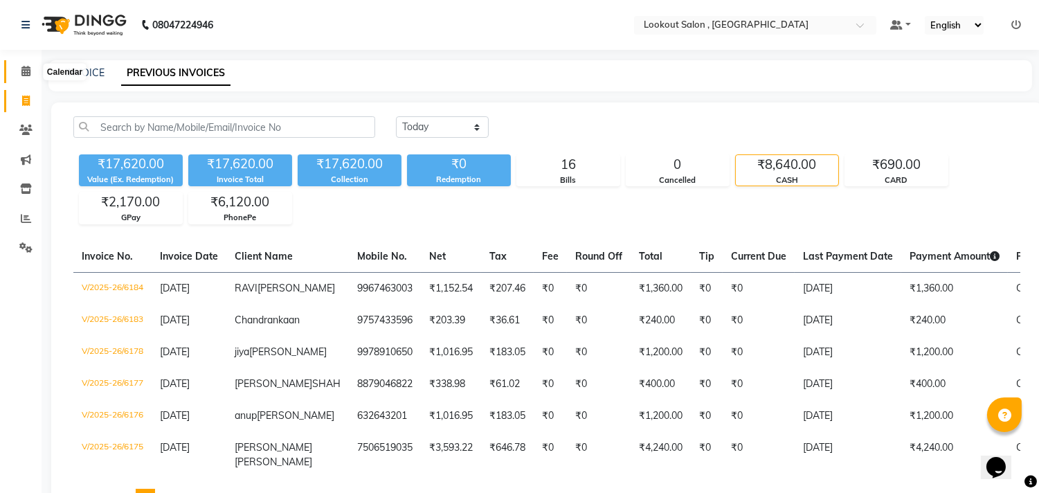
click at [33, 75] on span at bounding box center [26, 72] width 24 height 16
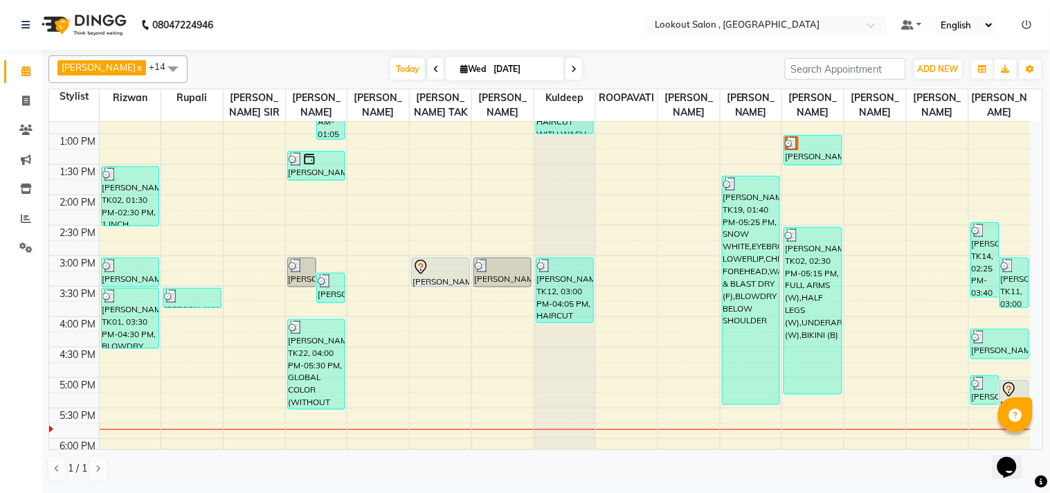
scroll to position [420, 0]
